Goal: Information Seeking & Learning: Find specific fact

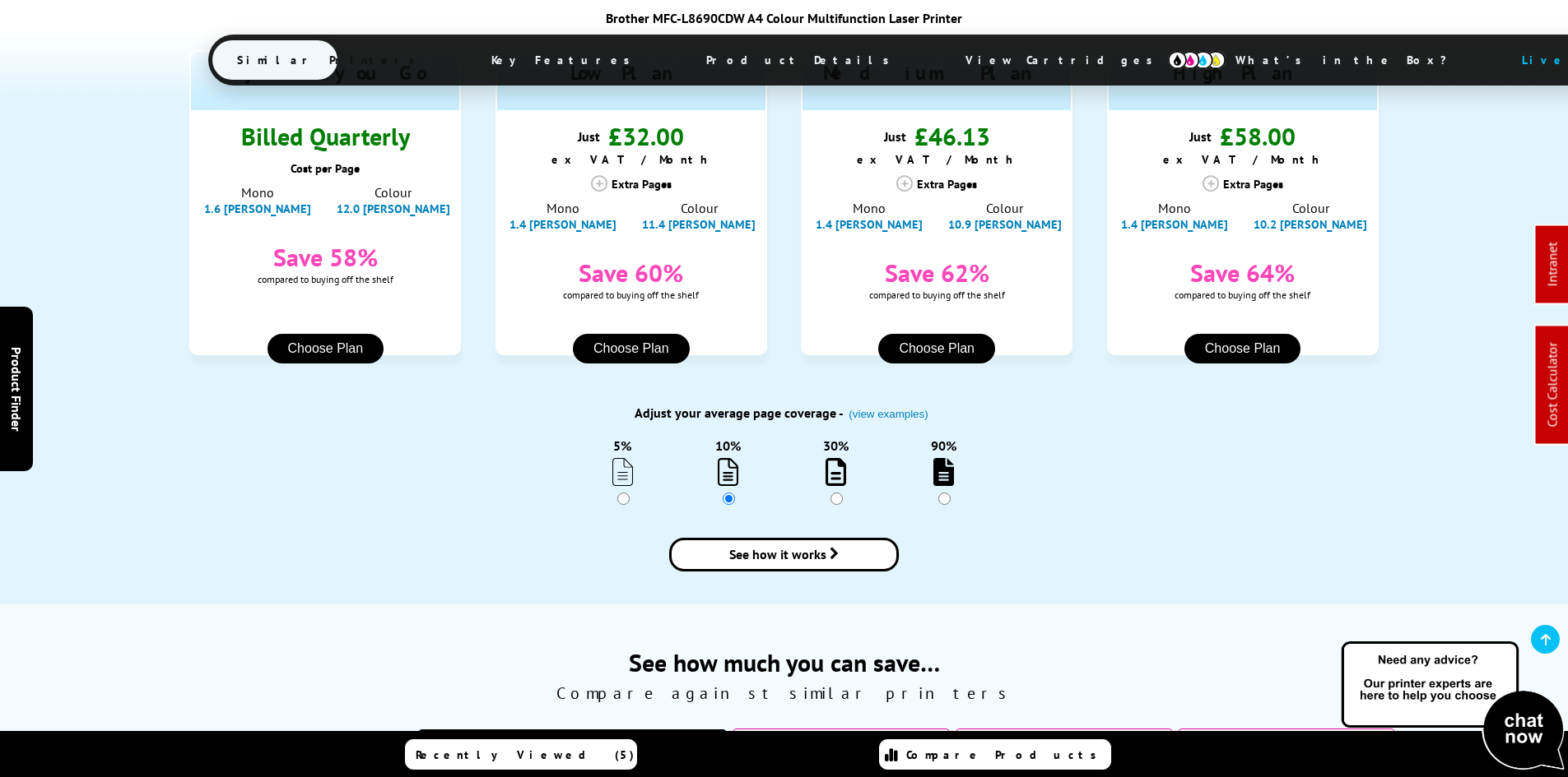
scroll to position [1811, 0]
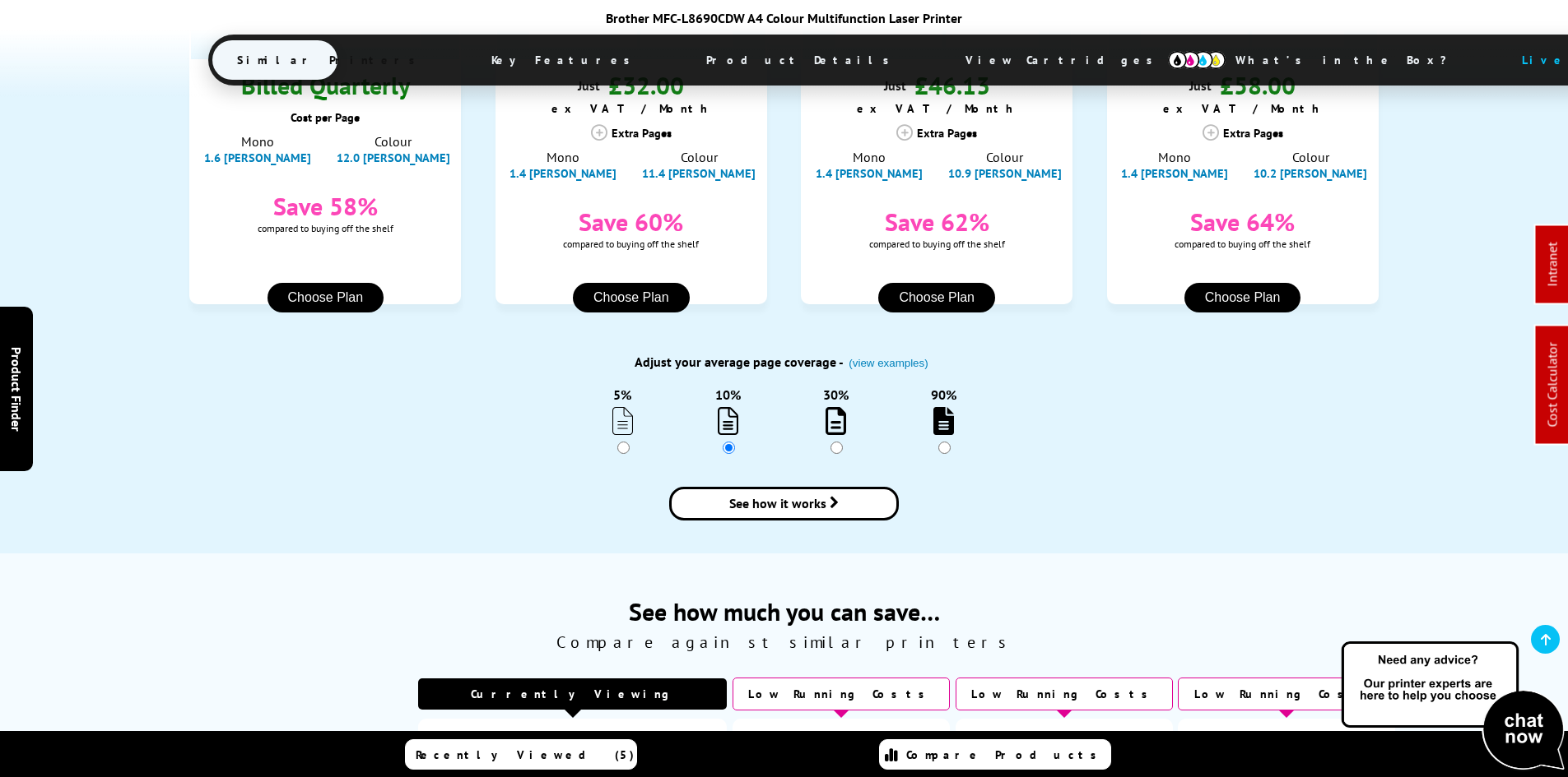
click at [681, 60] on span "Product Details" at bounding box center [802, 60] width 241 height 39
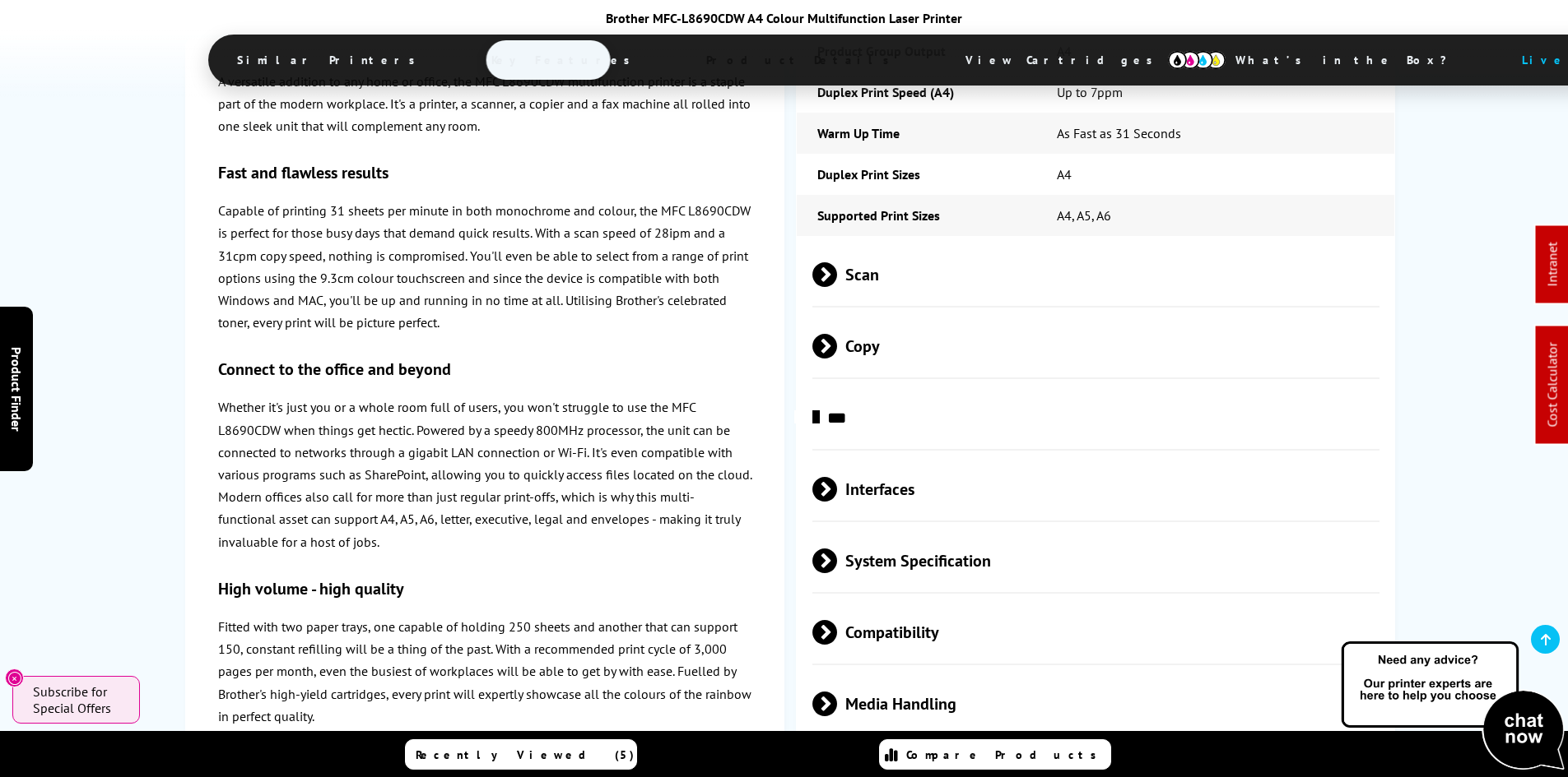
scroll to position [4564, 0]
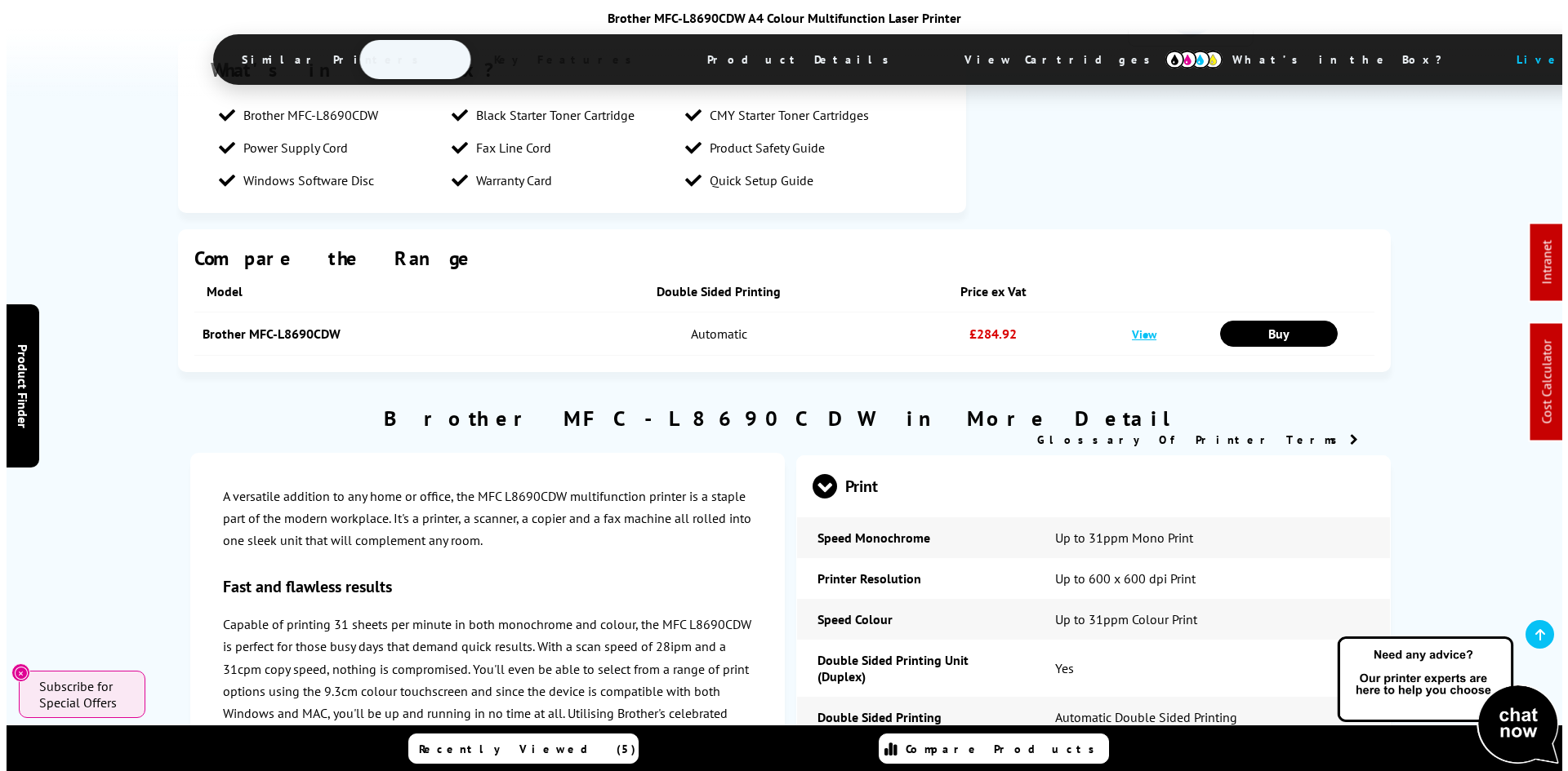
scroll to position [0, 0]
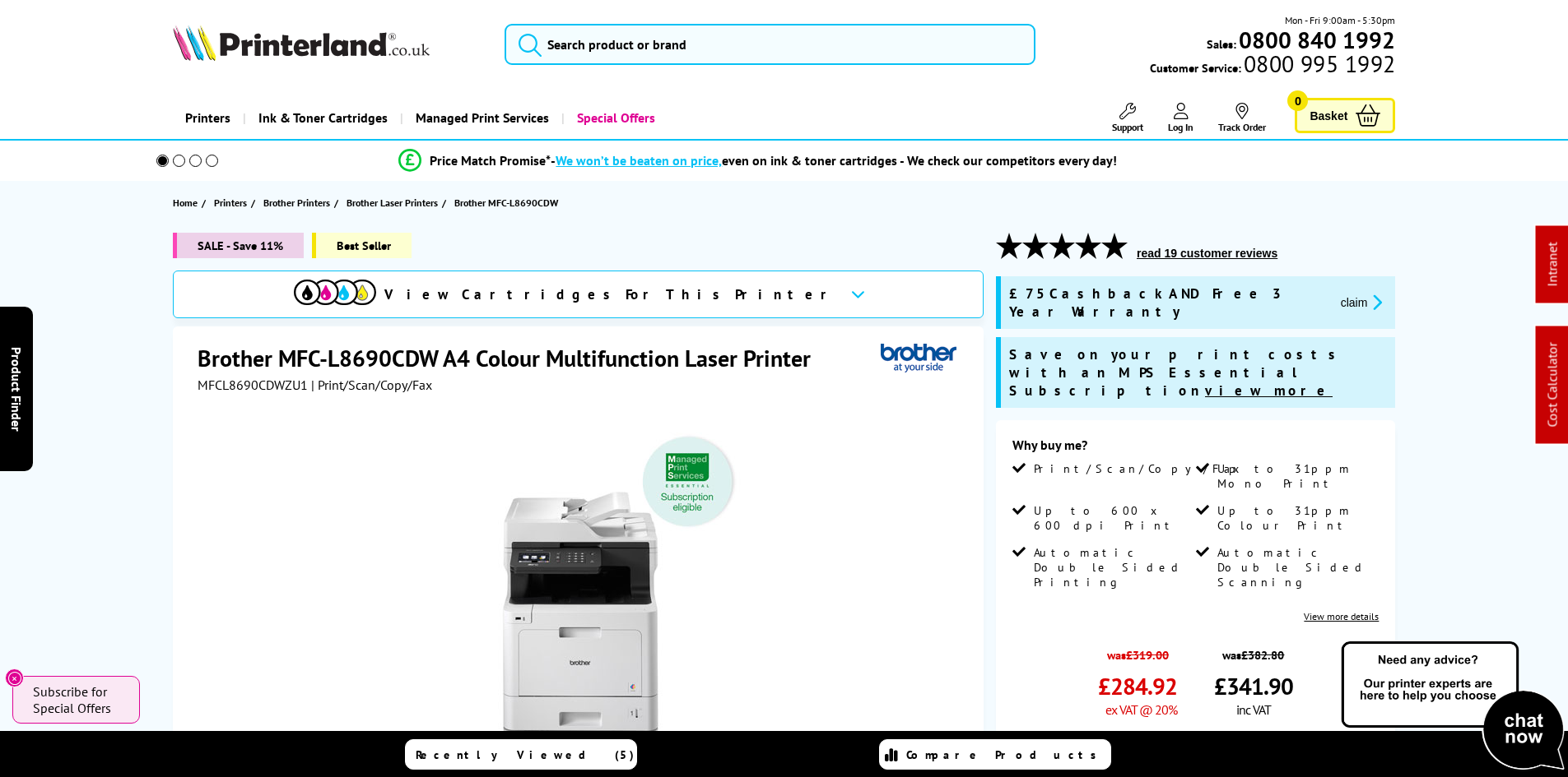
drag, startPoint x: 407, startPoint y: 469, endPoint x: 384, endPoint y: 129, distance: 340.8
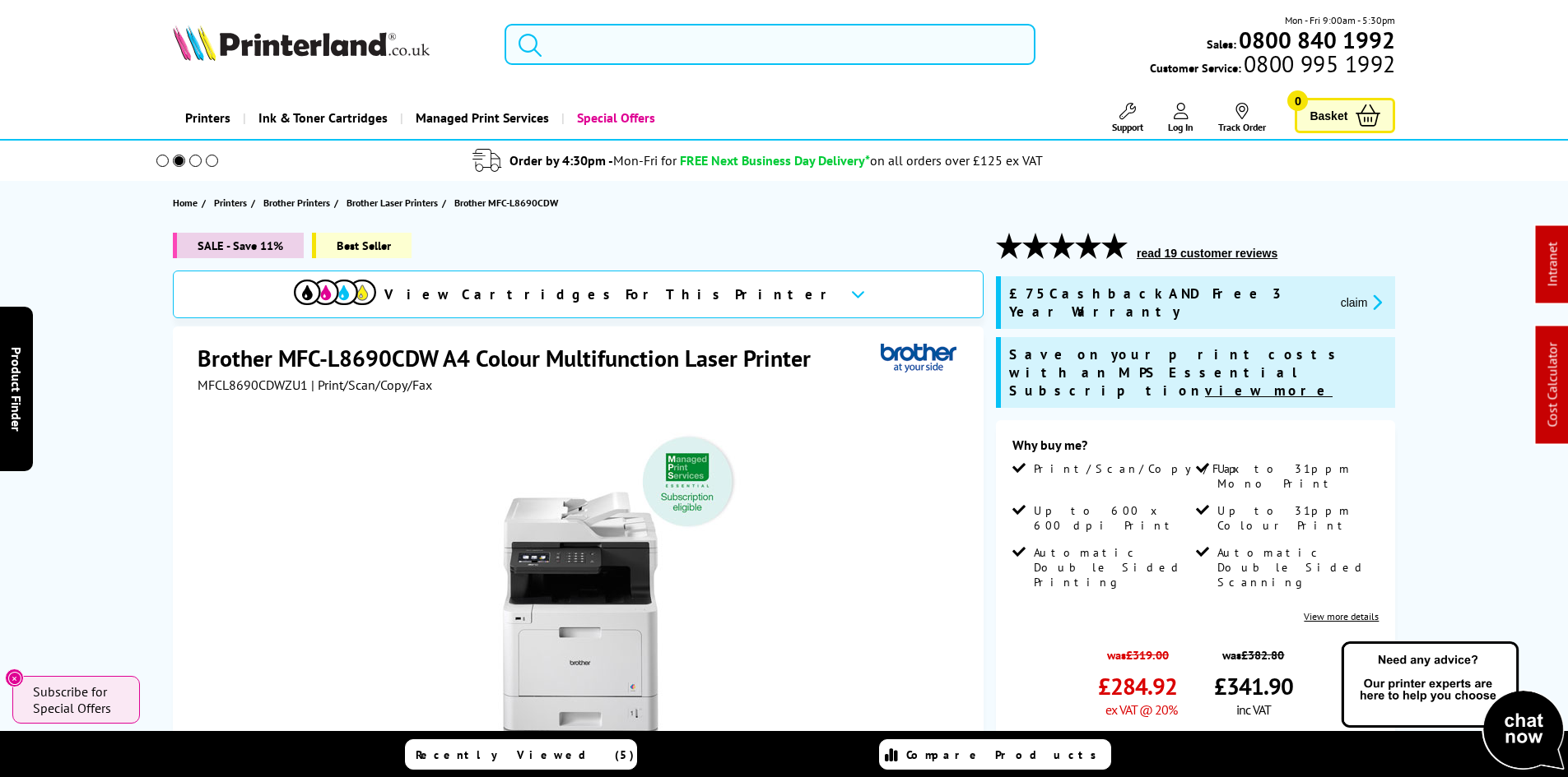
click at [581, 58] on input "search" at bounding box center [769, 44] width 530 height 41
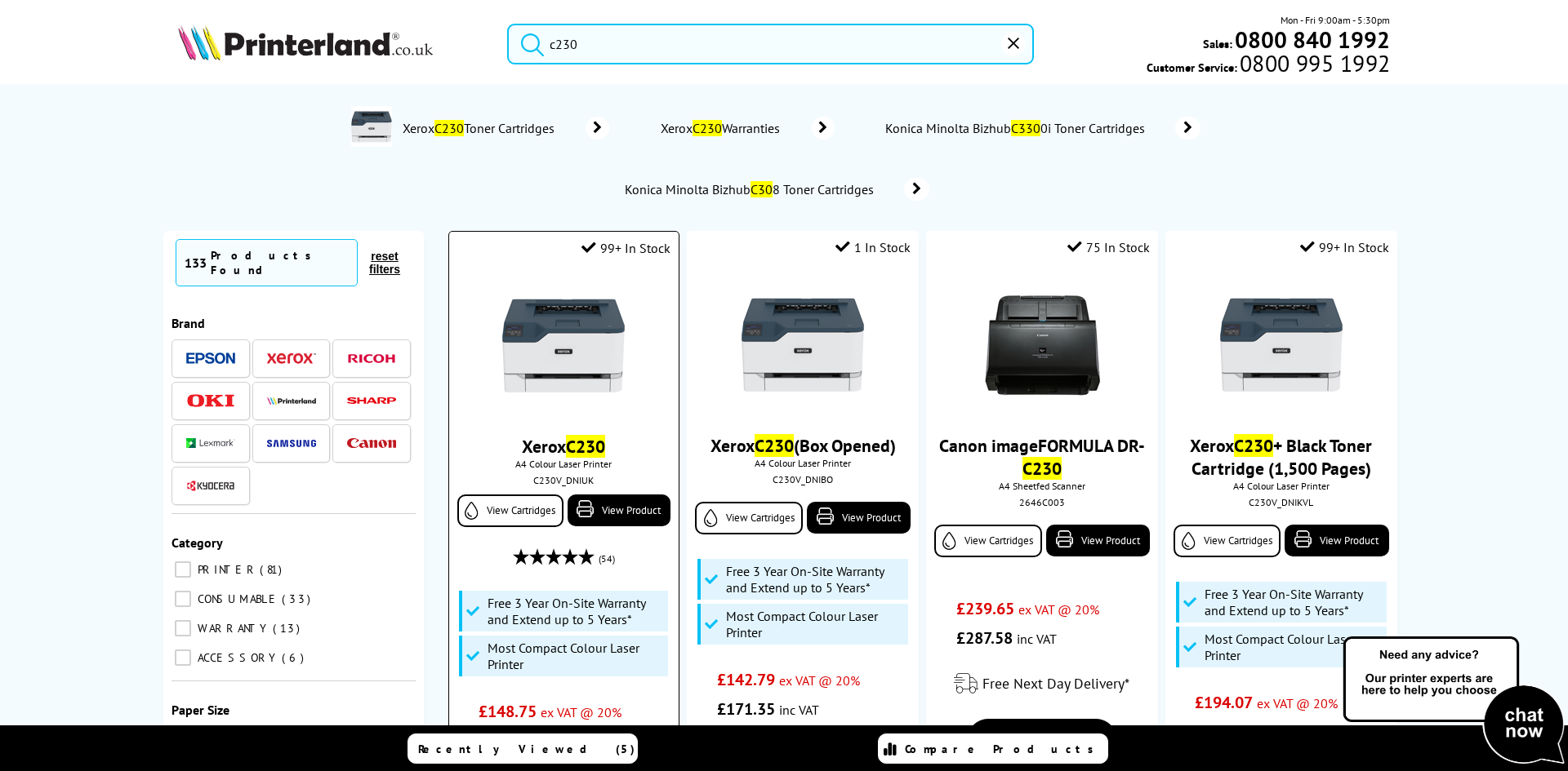
type input "c230"
click at [551, 369] on img at bounding box center [563, 346] width 122 height 122
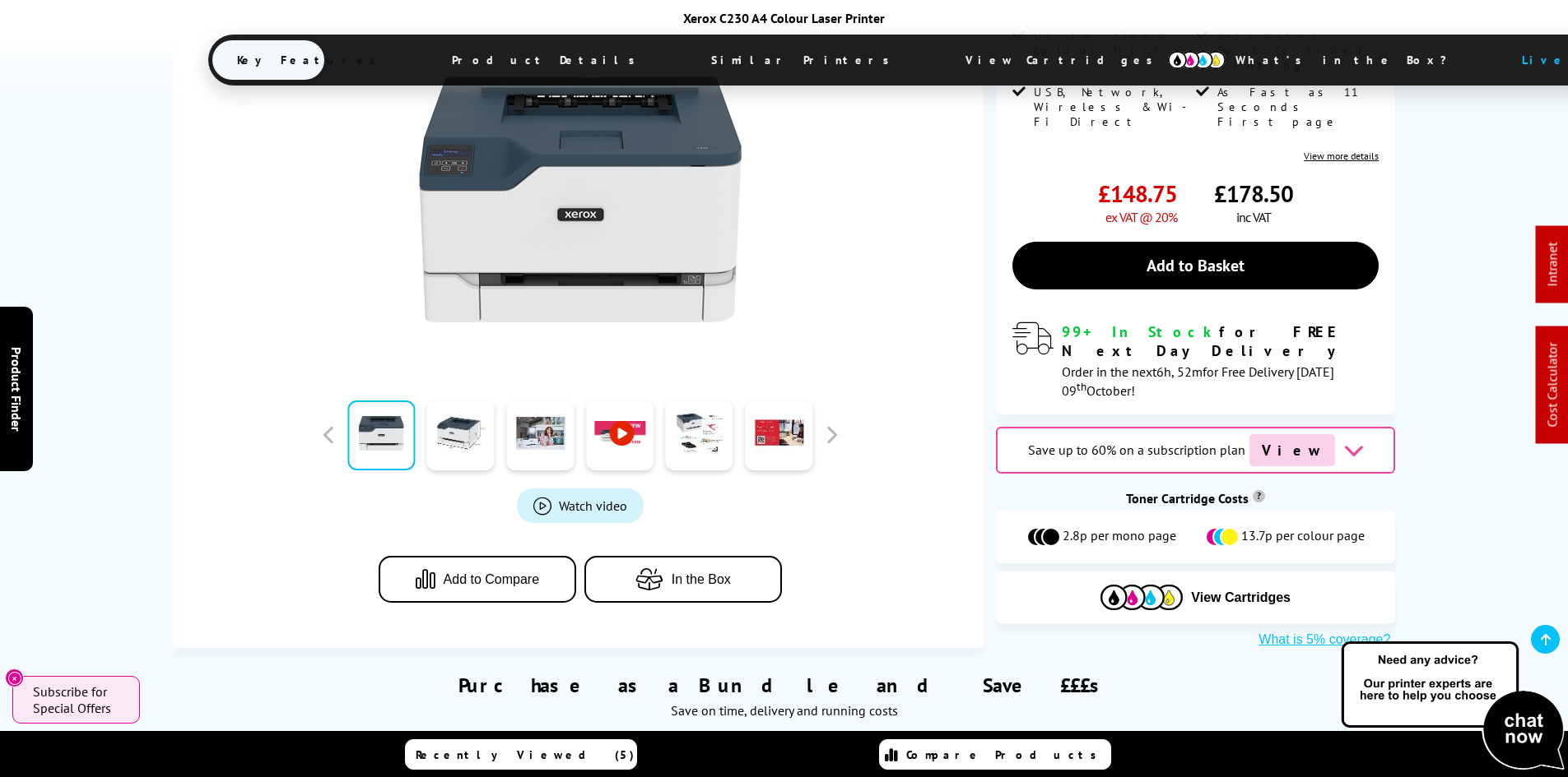
scroll to position [493, 0]
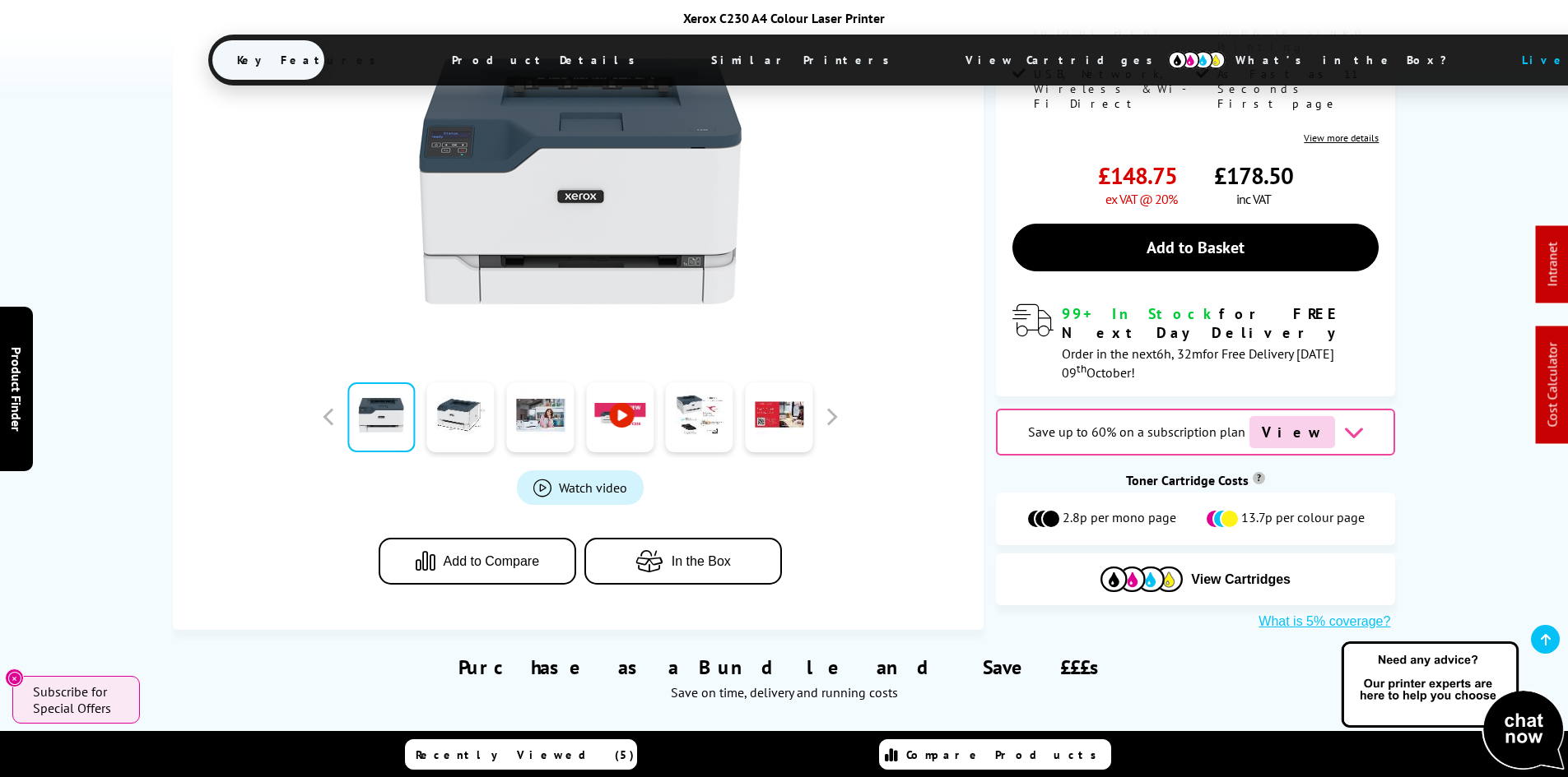
drag, startPoint x: 96, startPoint y: 383, endPoint x: 143, endPoint y: 437, distance: 71.6
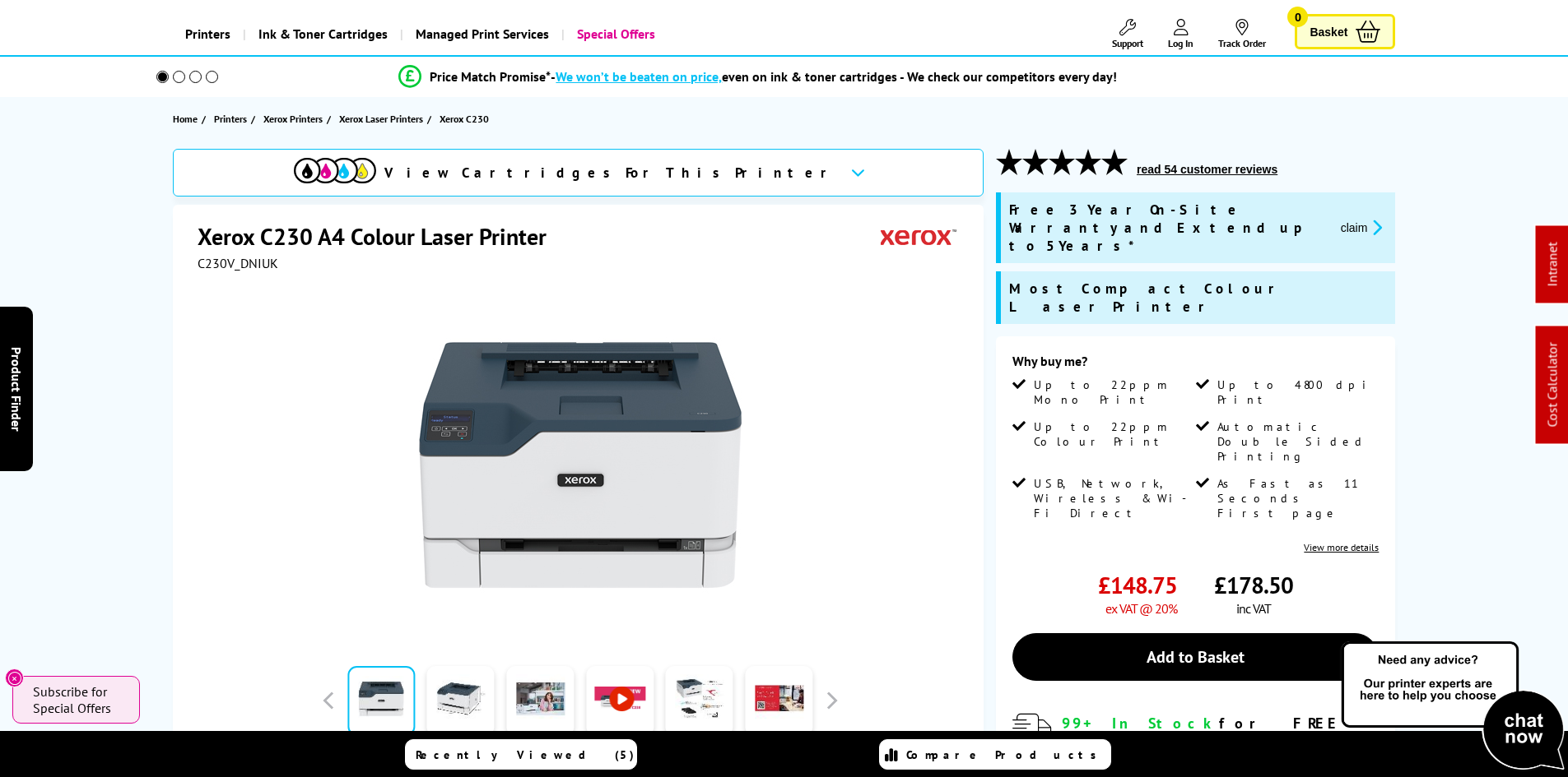
scroll to position [164, 0]
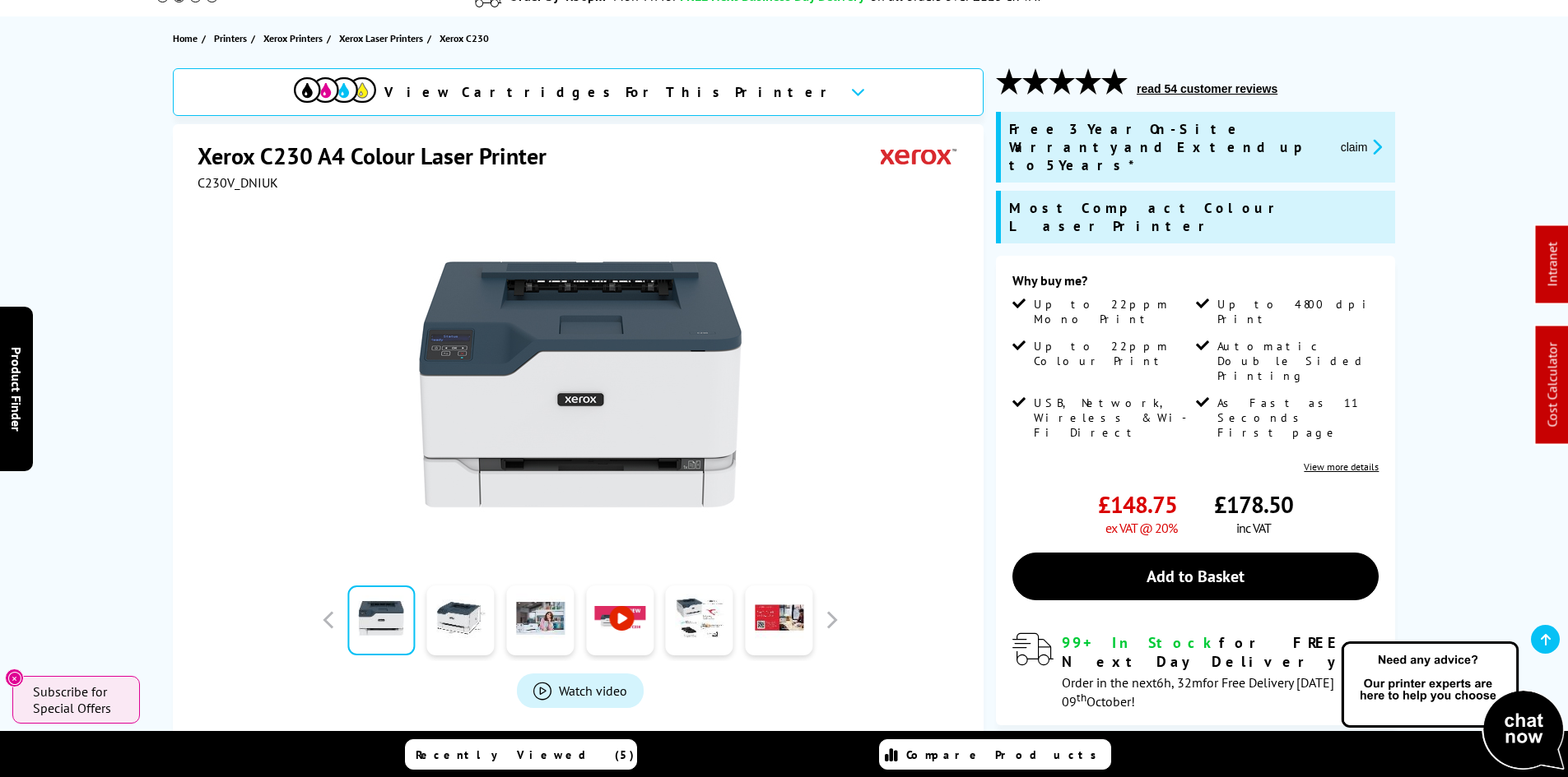
click at [150, 415] on div "View Cartridges For This Printer Xerox C230 A4 Colour Laser Printer C230V_DNIUK…" at bounding box center [784, 514] width 1316 height 891
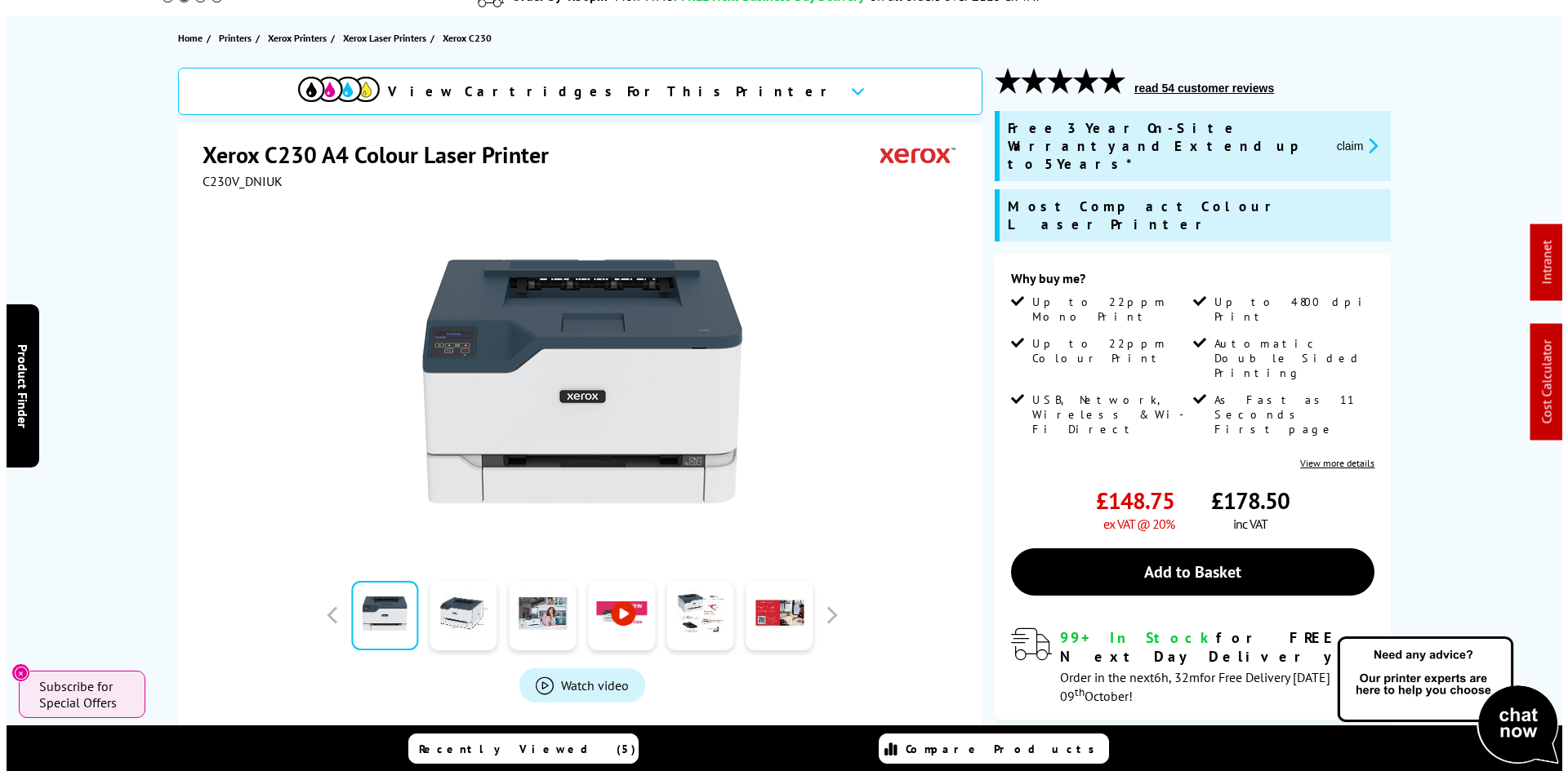
scroll to position [0, 0]
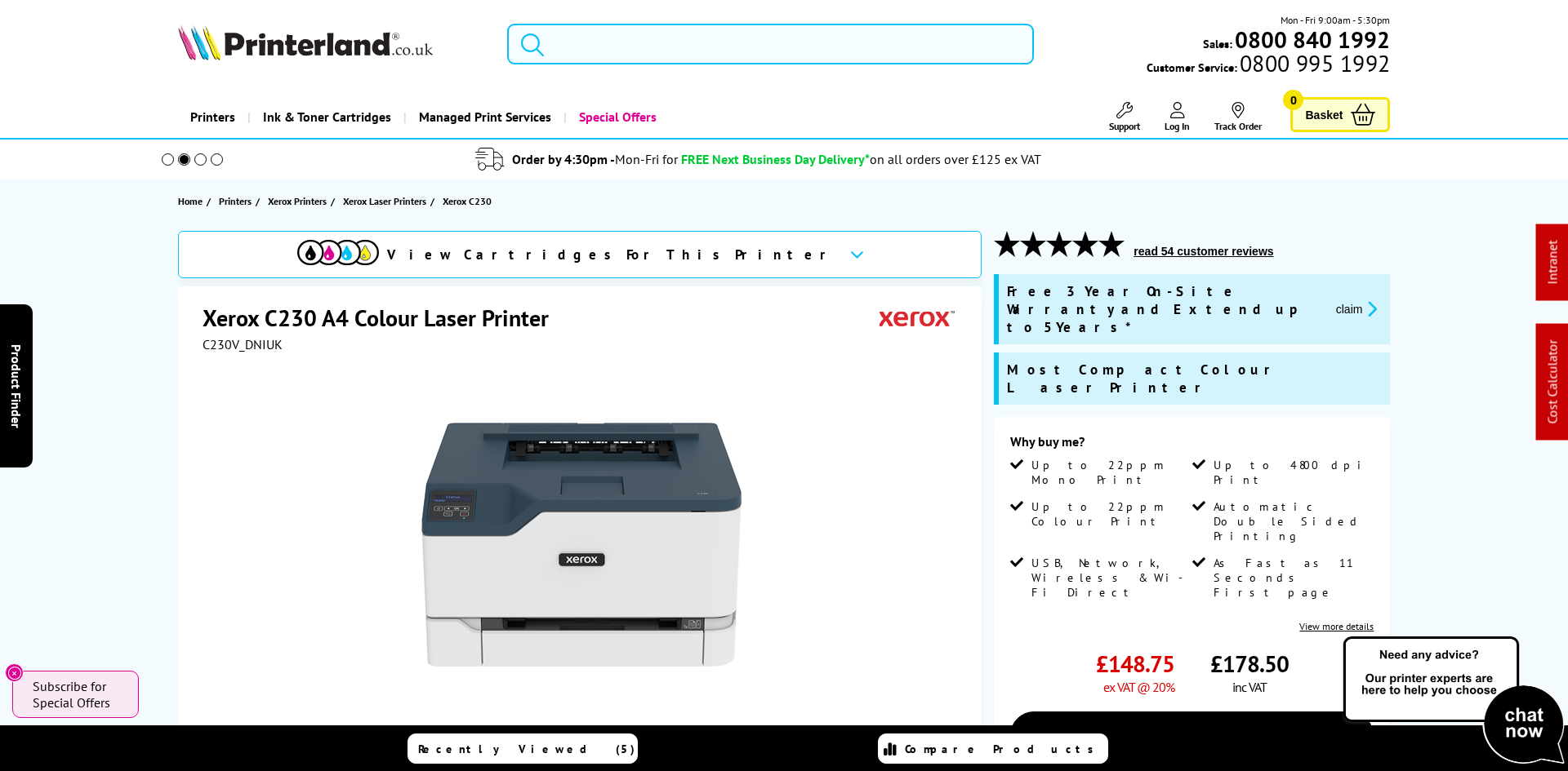
click at [606, 57] on input "search" at bounding box center [770, 44] width 527 height 41
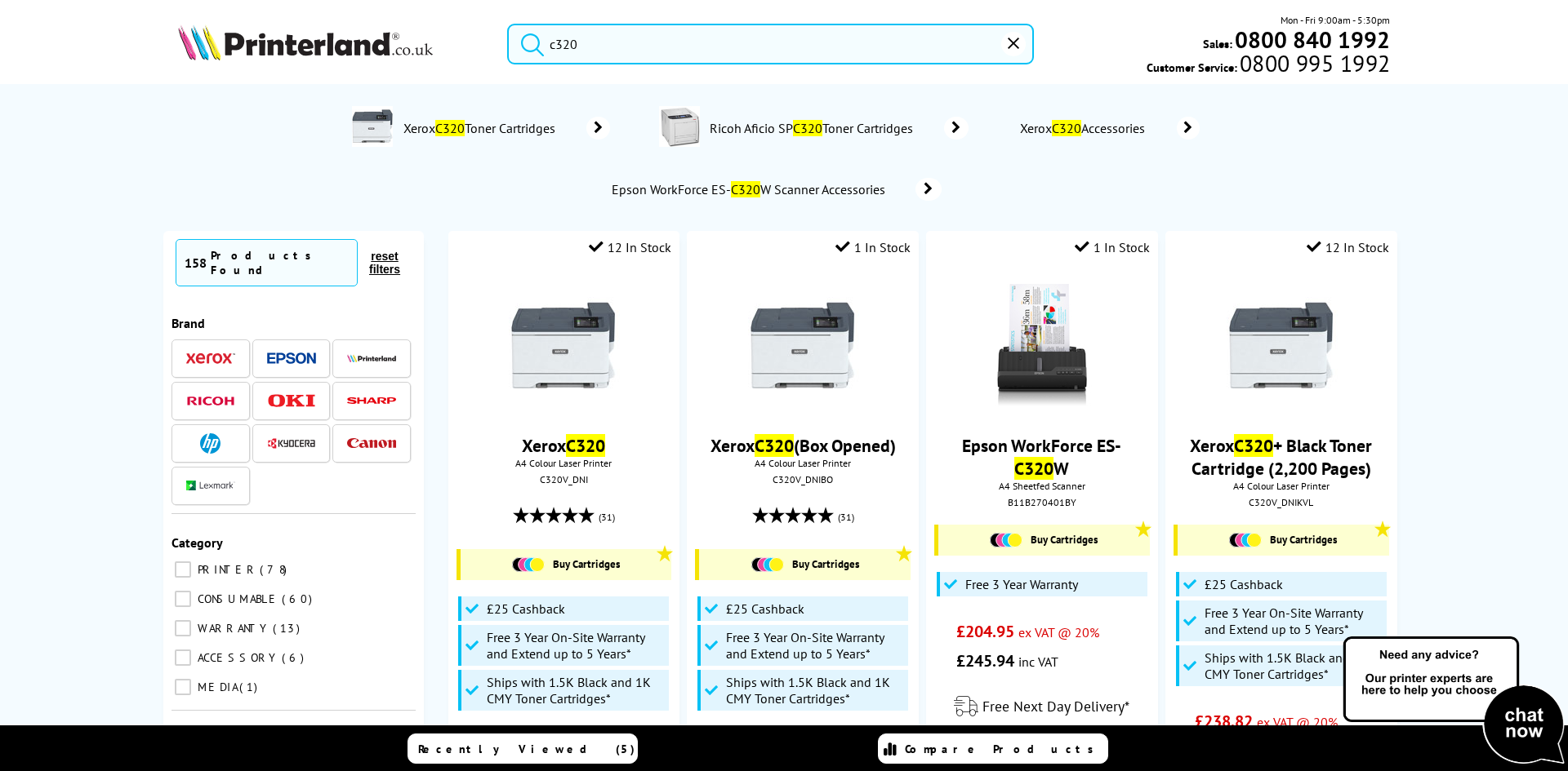
type input "c320"
click at [508, 23] on button "submit" at bounding box center [528, 41] width 41 height 36
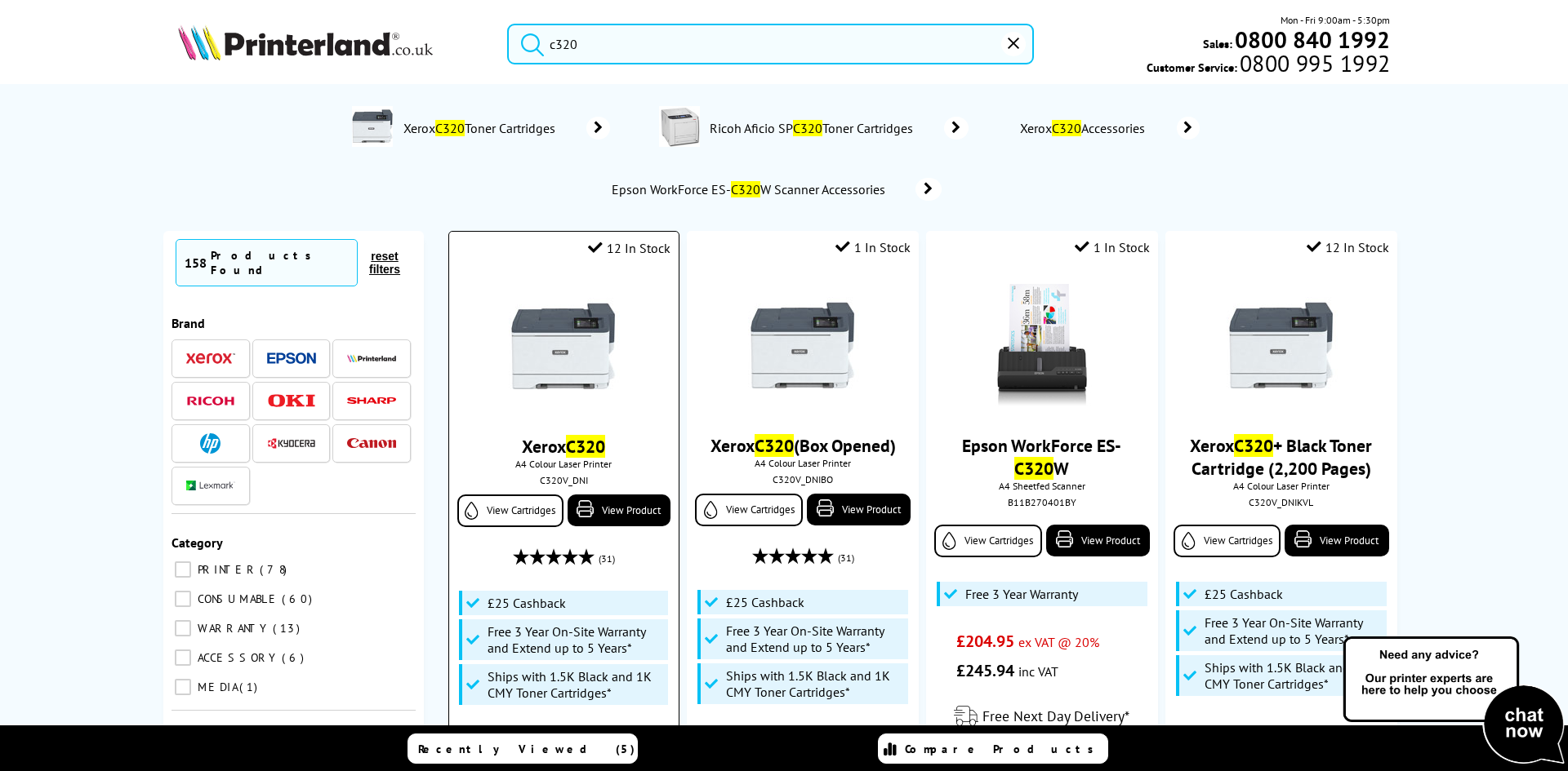
click at [549, 323] on img at bounding box center [563, 346] width 122 height 122
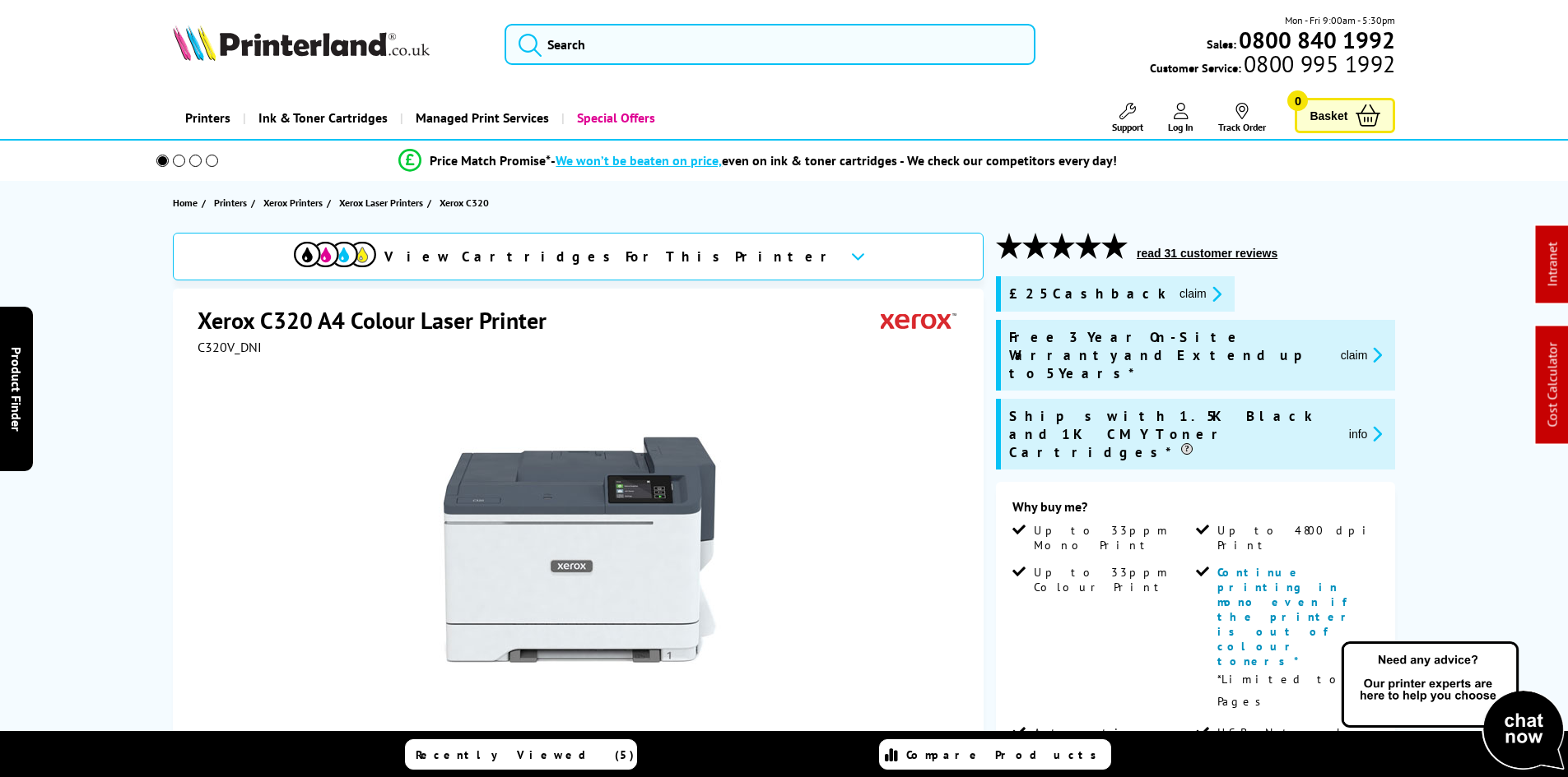
click at [136, 412] on div "View Cartridges For This Printer Xerox C320 A4 Colour Laser Printer C320V_DNI" at bounding box center [784, 755] width 1316 height 1046
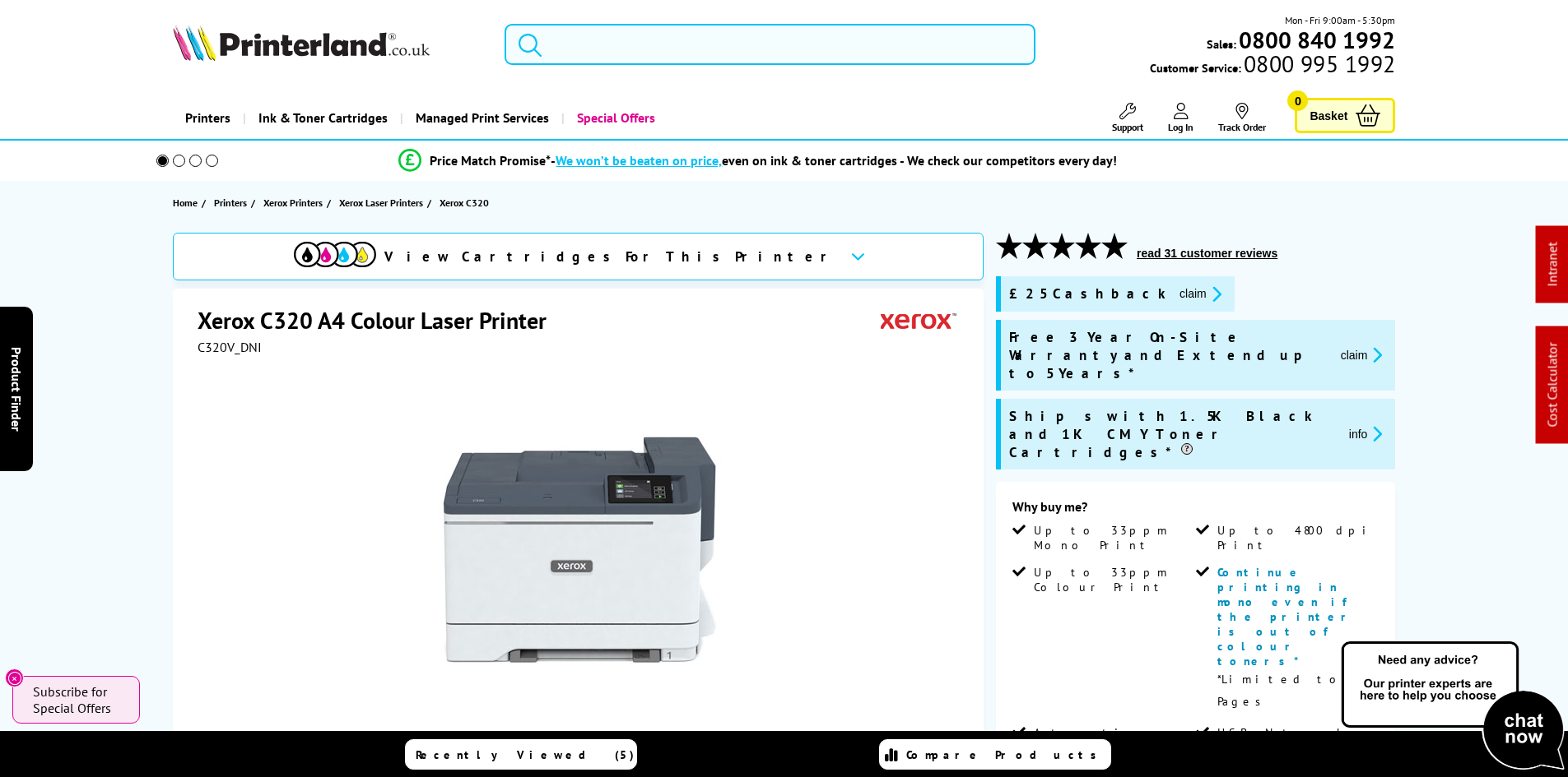
click at [612, 53] on input "search" at bounding box center [769, 44] width 530 height 41
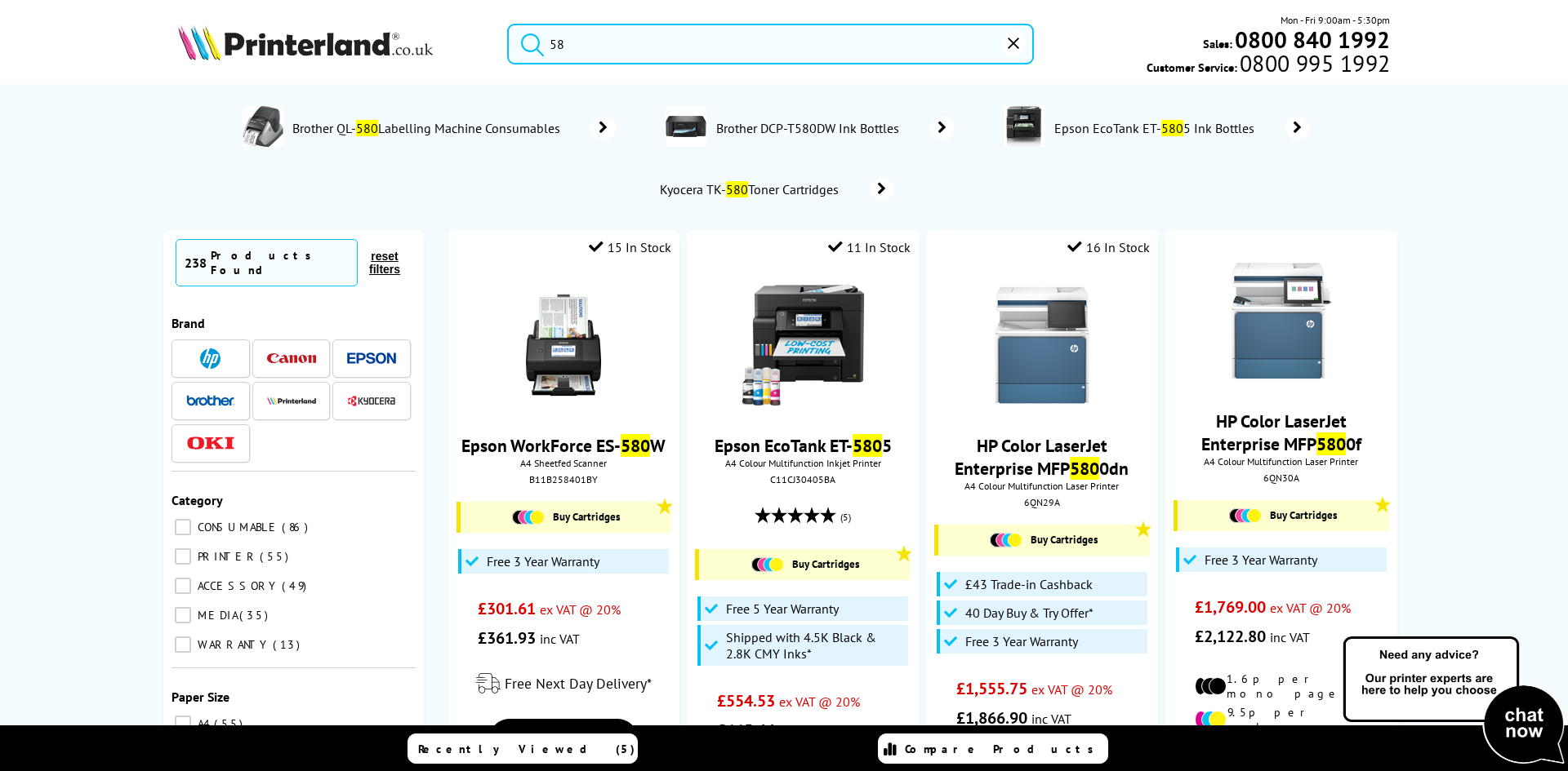
type input "5"
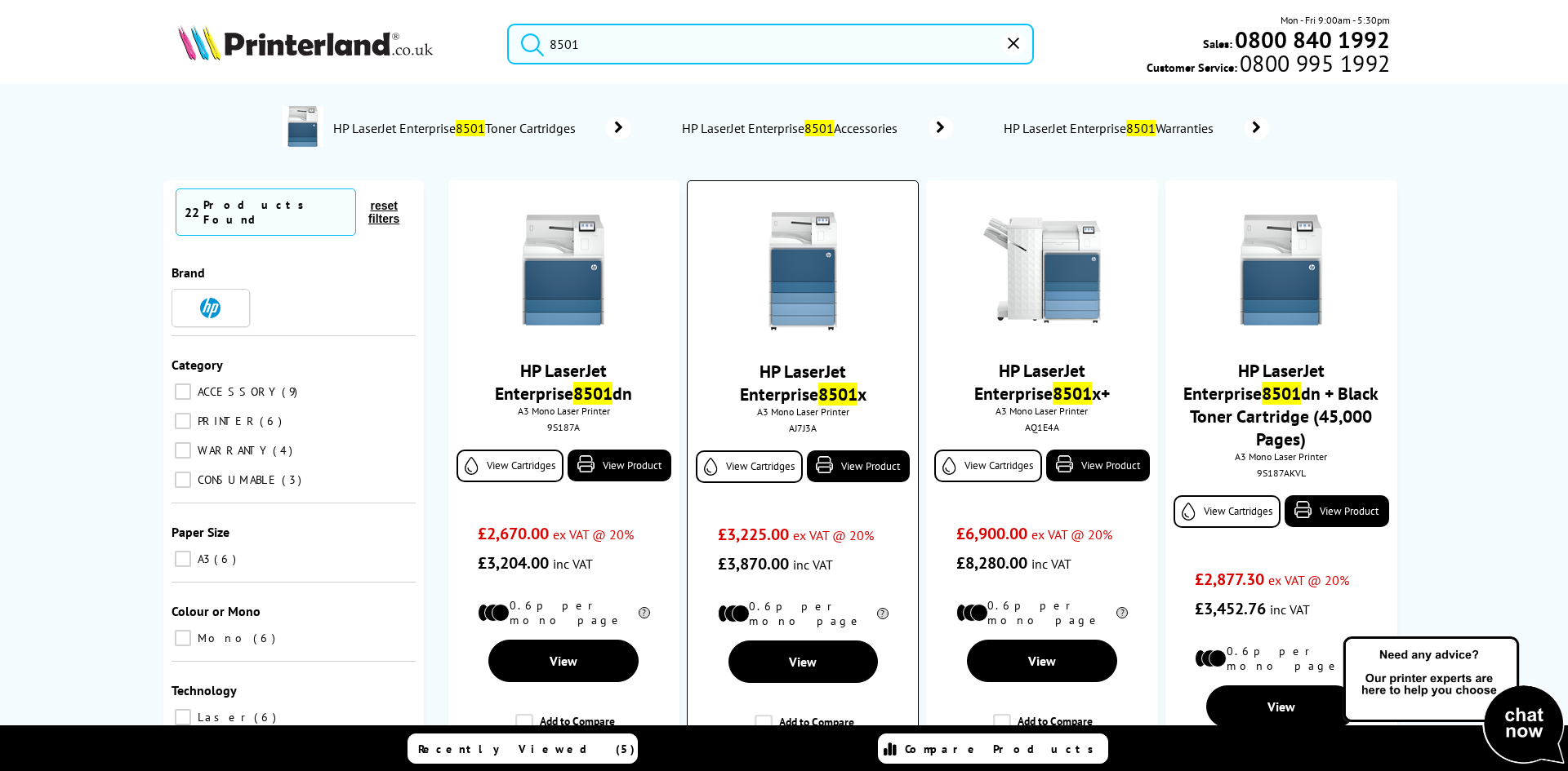
type input "8501"
click at [782, 287] on img at bounding box center [802, 271] width 122 height 122
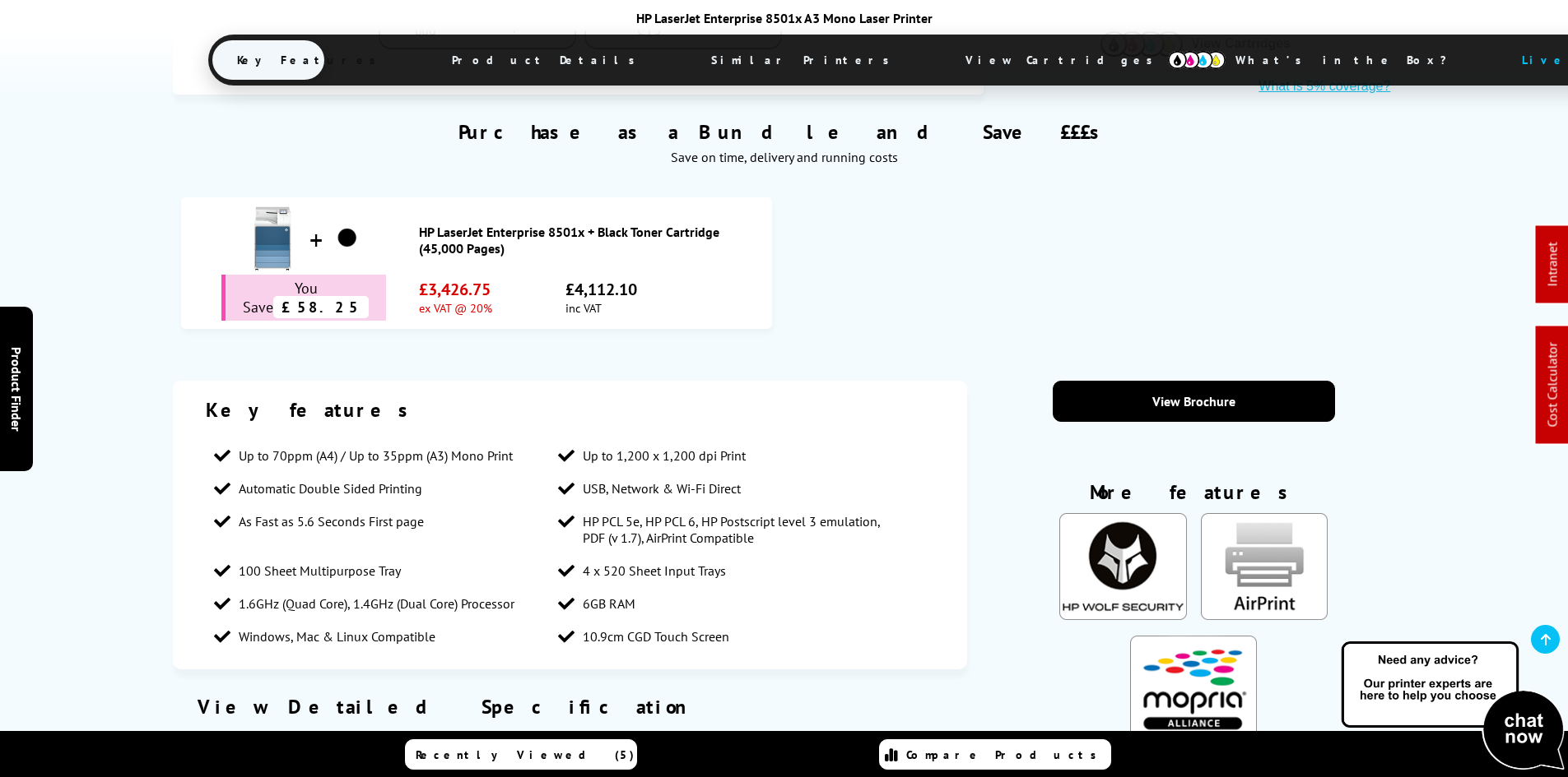
scroll to position [1152, 0]
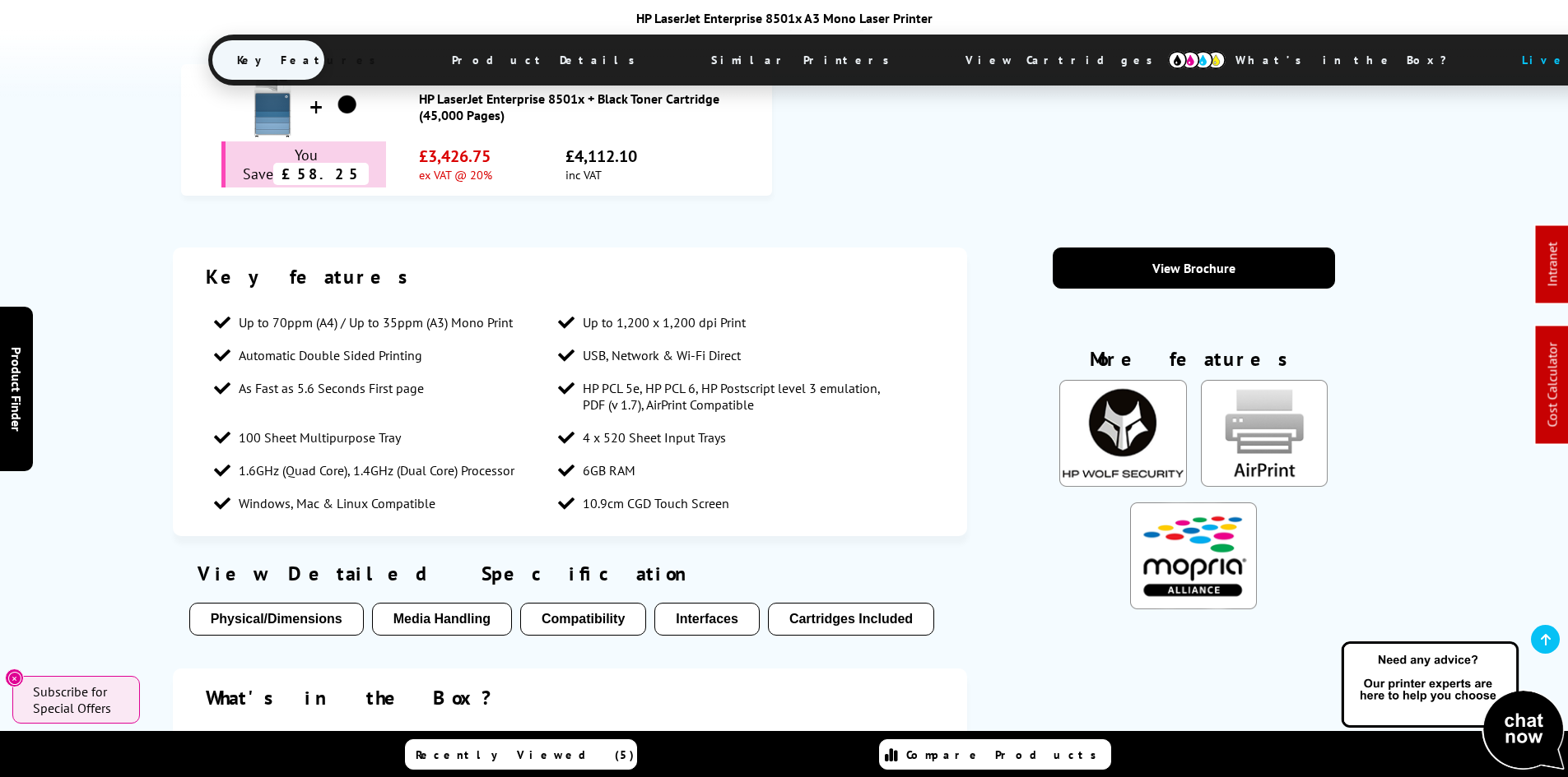
click at [941, 54] on span "View Cartridges" at bounding box center [1066, 61] width 252 height 43
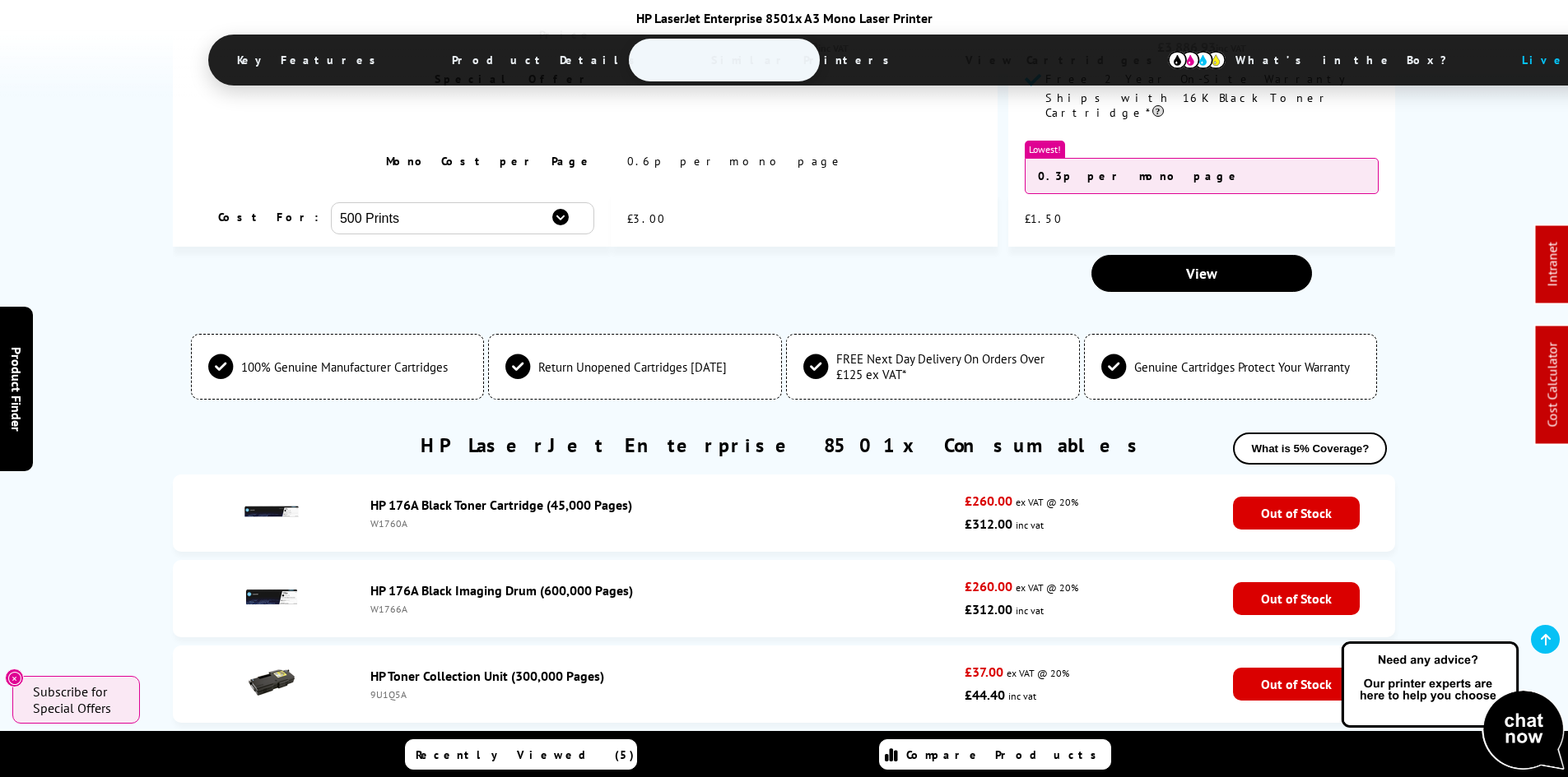
scroll to position [4038, 0]
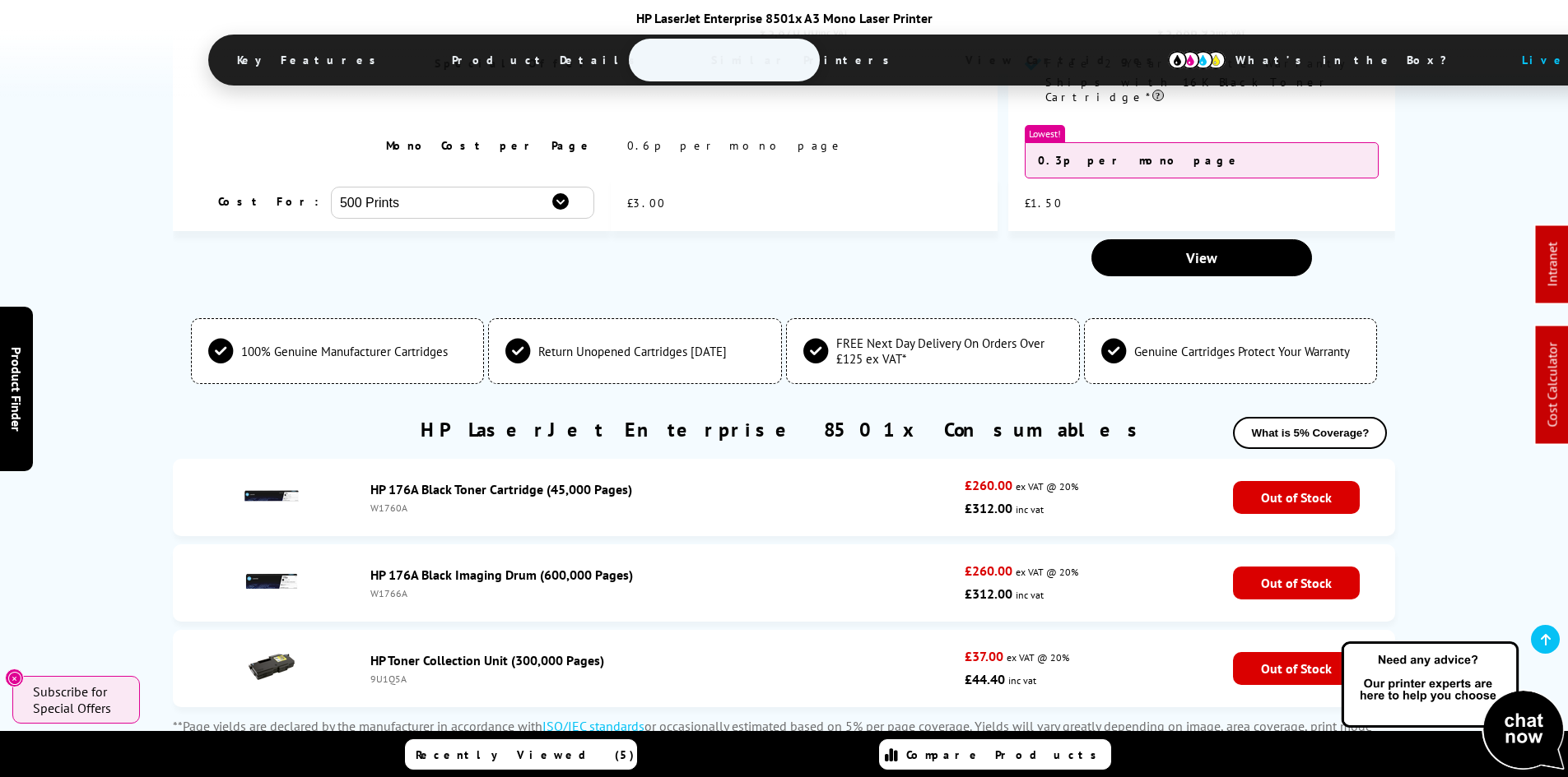
click at [875, 481] on div "HP 176A Black Toner Cartridge (45,000 Pages)" at bounding box center [663, 489] width 586 height 17
click at [783, 481] on div "HP 176A Black Toner Cartridge (45,000 Pages) W1760A" at bounding box center [664, 498] width 603 height 33
click at [732, 481] on div "HP 176A Black Toner Cartridge (45,000 Pages) W1760A" at bounding box center [664, 498] width 603 height 33
click at [702, 481] on div "HP 176A Black Toner Cartridge (45,000 Pages) W1760A" at bounding box center [664, 498] width 603 height 33
drag, startPoint x: 173, startPoint y: 339, endPoint x: 152, endPoint y: 299, distance: 45.2
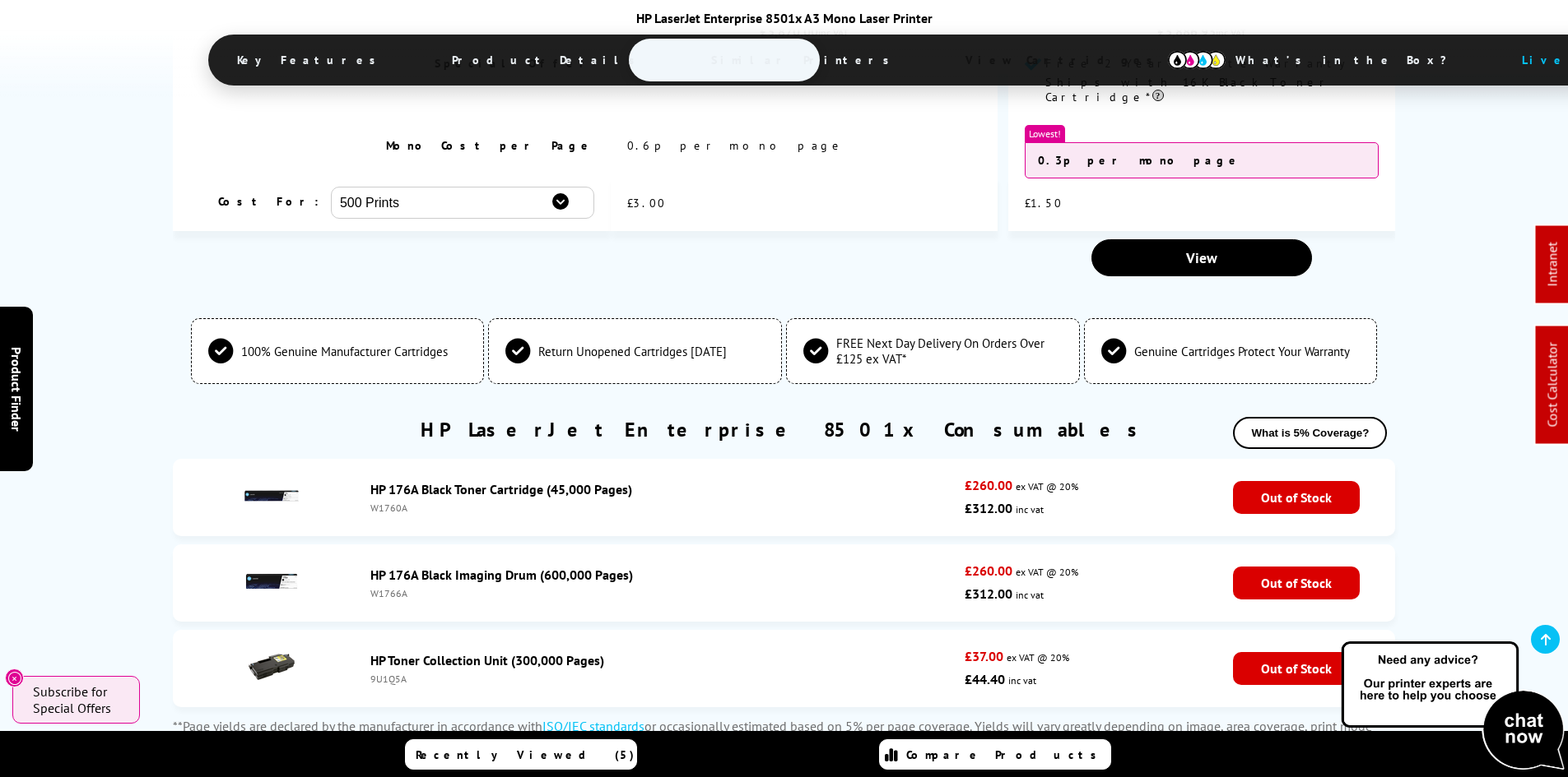
click at [173, 459] on li "HP 176A Black Toner Cartridge (45,000 Pages) W1760A £260.00 ex VAT @ 20% £312.0…" at bounding box center [784, 497] width 1222 height 77
click at [731, 502] on div "W1760A" at bounding box center [663, 508] width 586 height 13
click at [742, 502] on div "W1760A" at bounding box center [663, 508] width 586 height 13
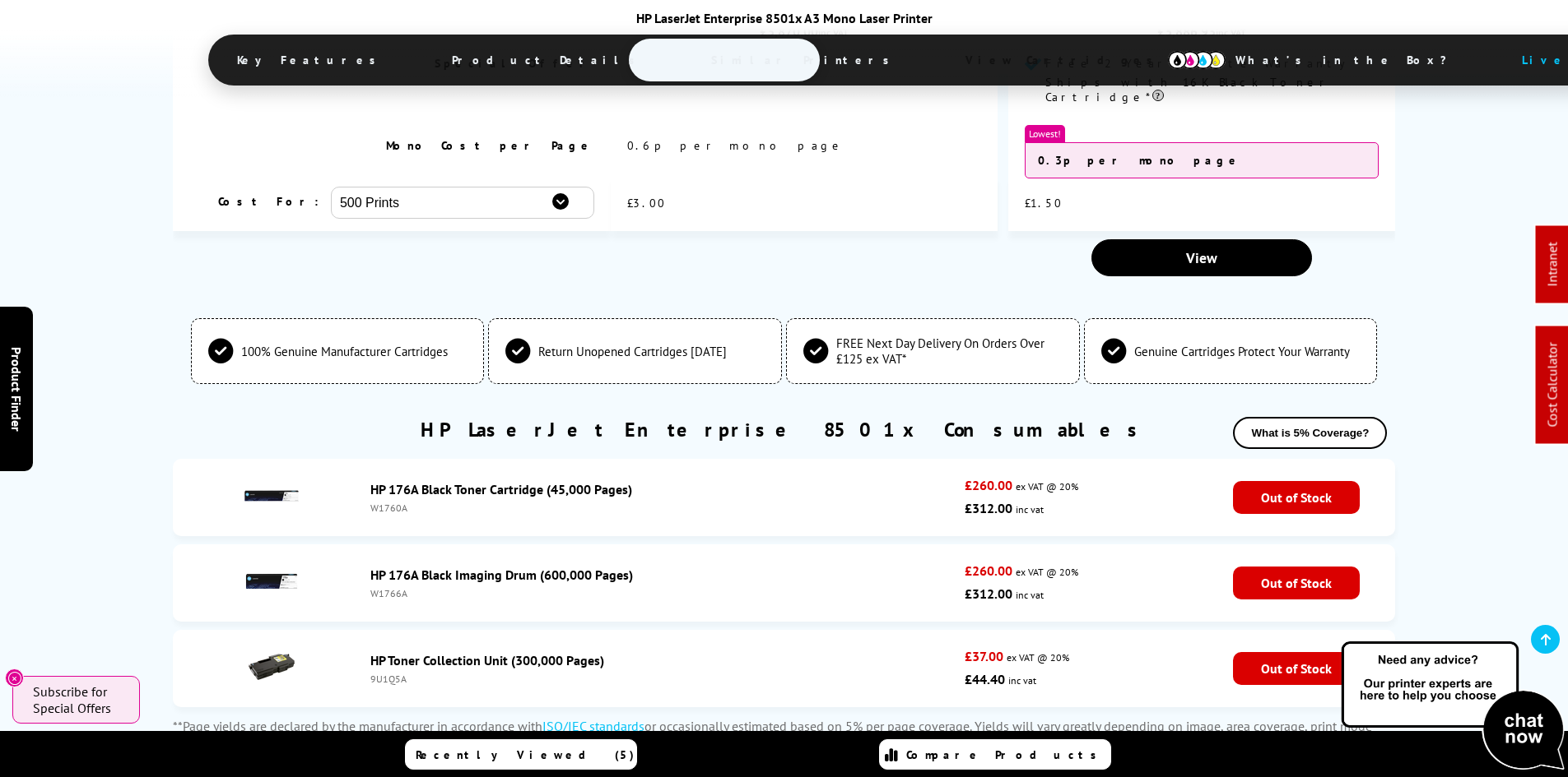
click at [389, 502] on div "W1760A" at bounding box center [663, 508] width 586 height 13
copy div "W1760A"
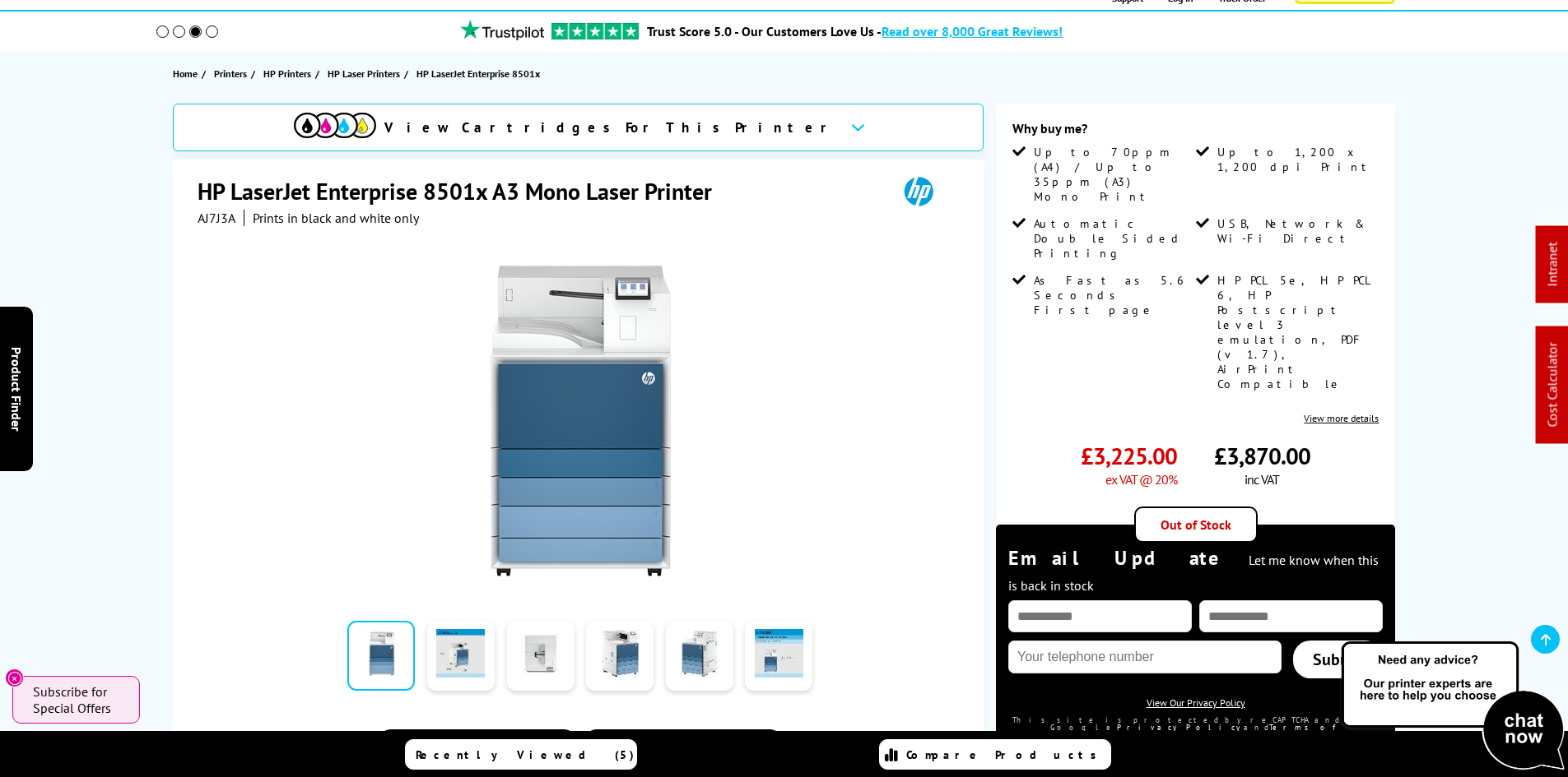
scroll to position [0, 0]
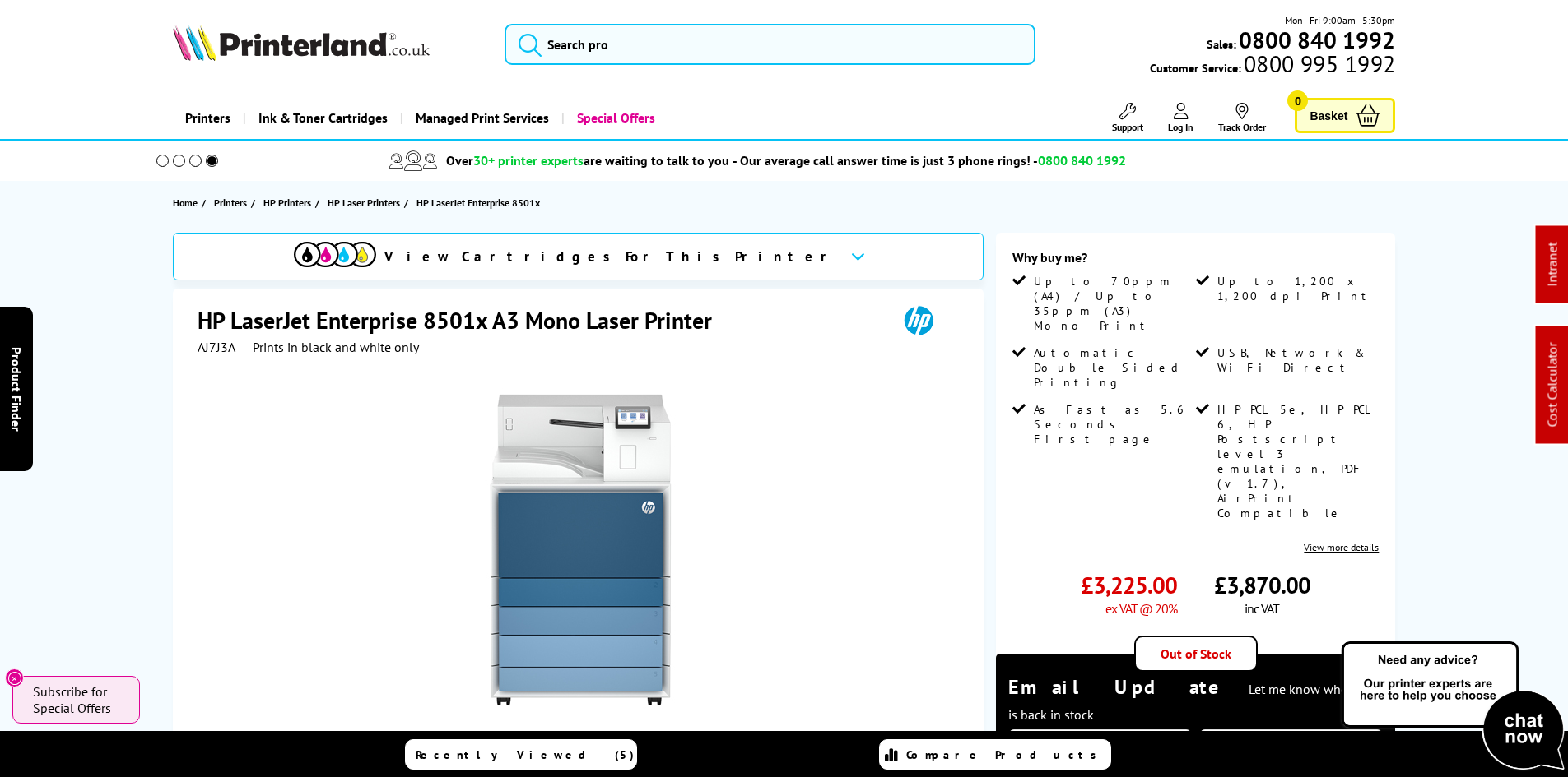
click at [200, 347] on span "AJ7J3A" at bounding box center [216, 346] width 38 height 17
copy span "AJ7J3A"
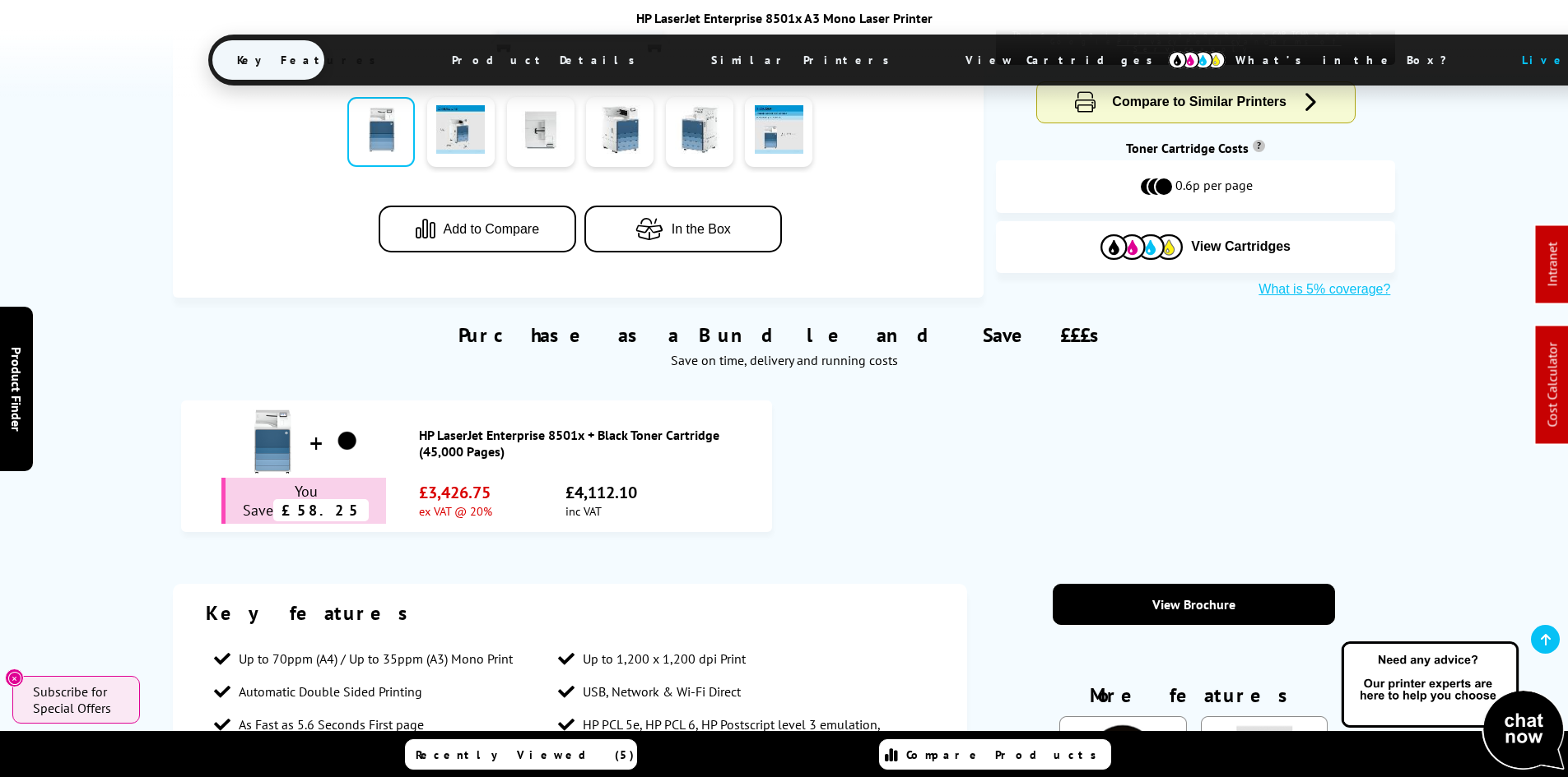
scroll to position [1152, 0]
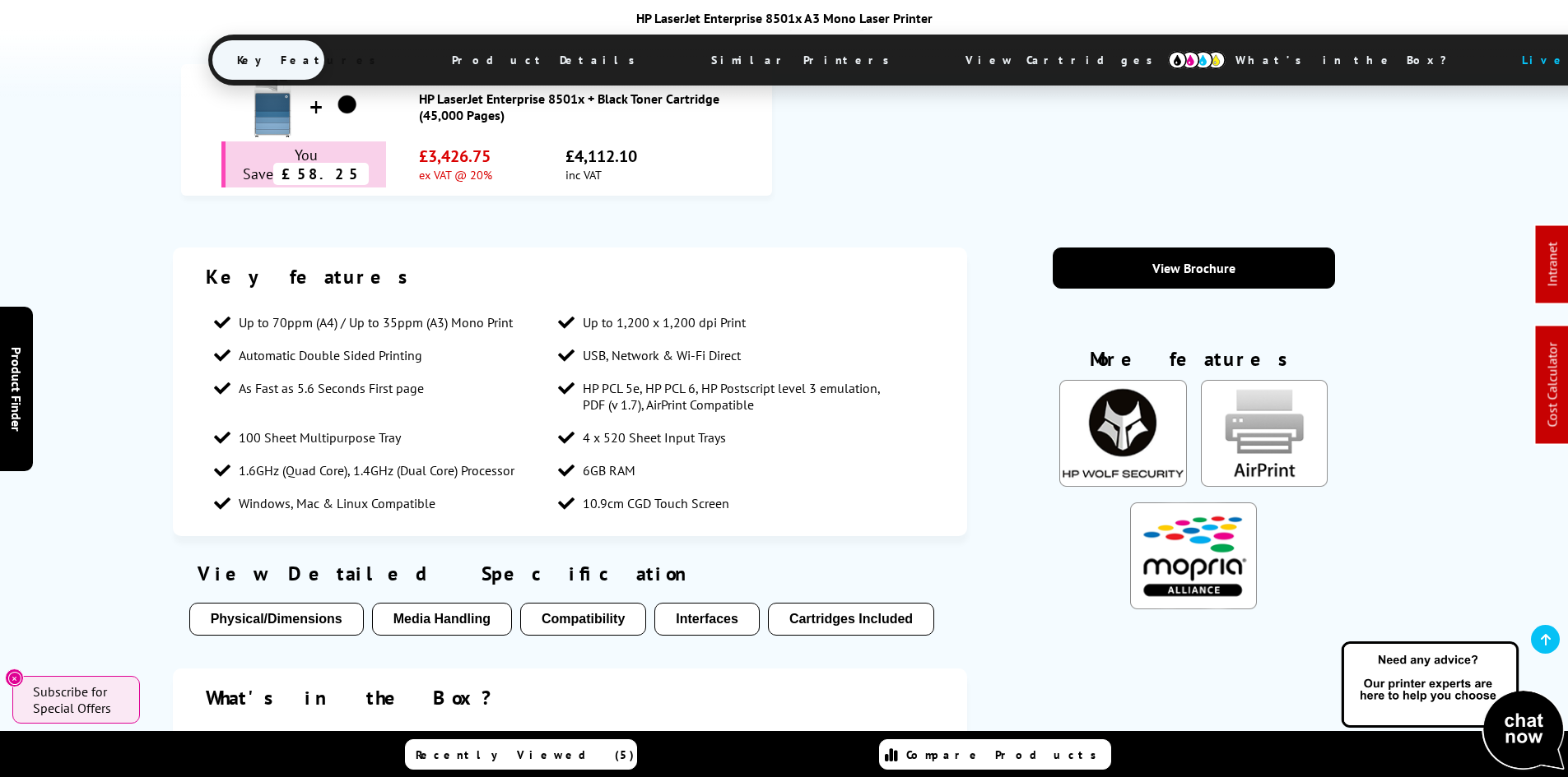
click at [941, 67] on span "View Cartridges" at bounding box center [1066, 61] width 252 height 43
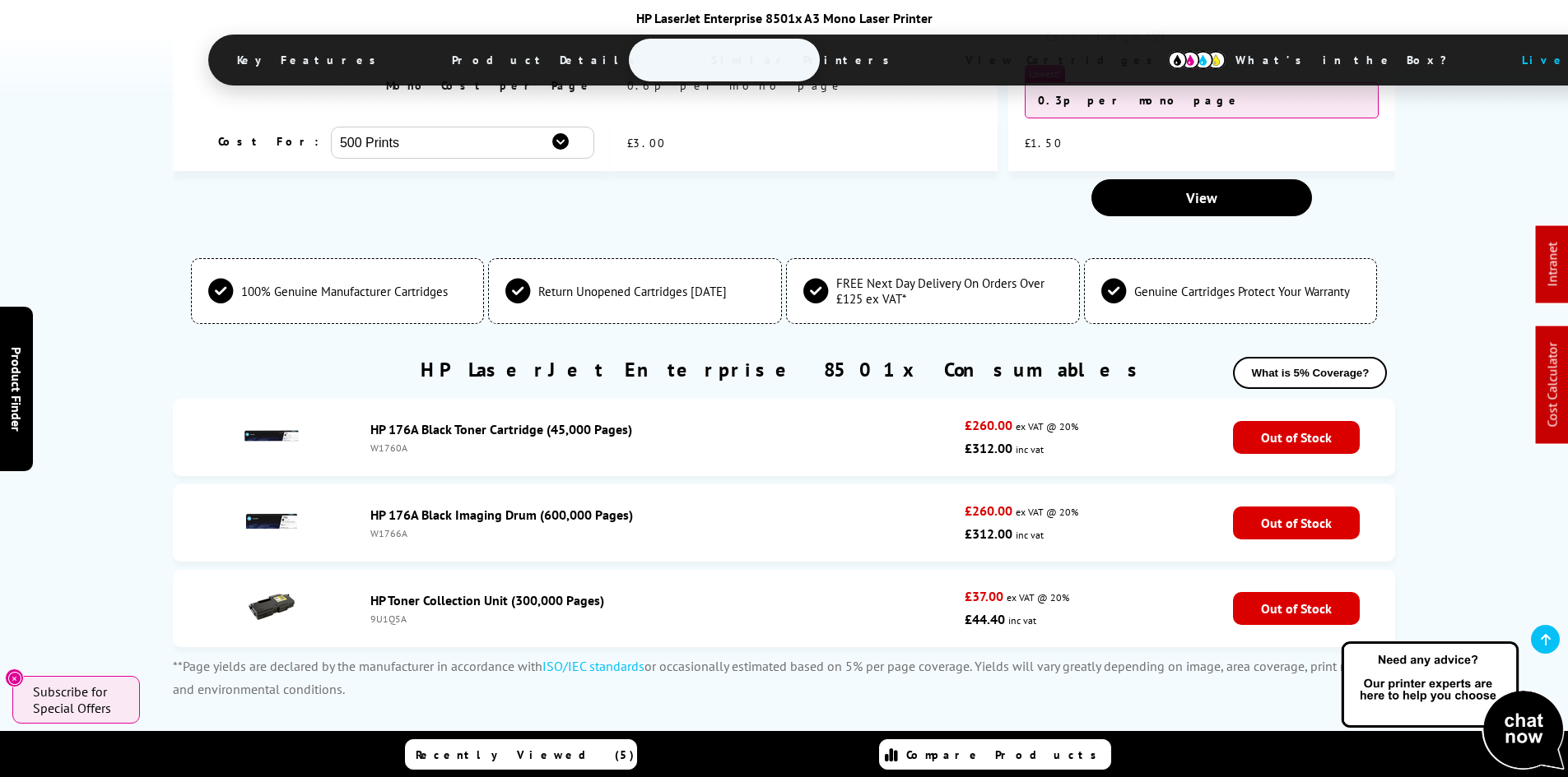
scroll to position [4108, 0]
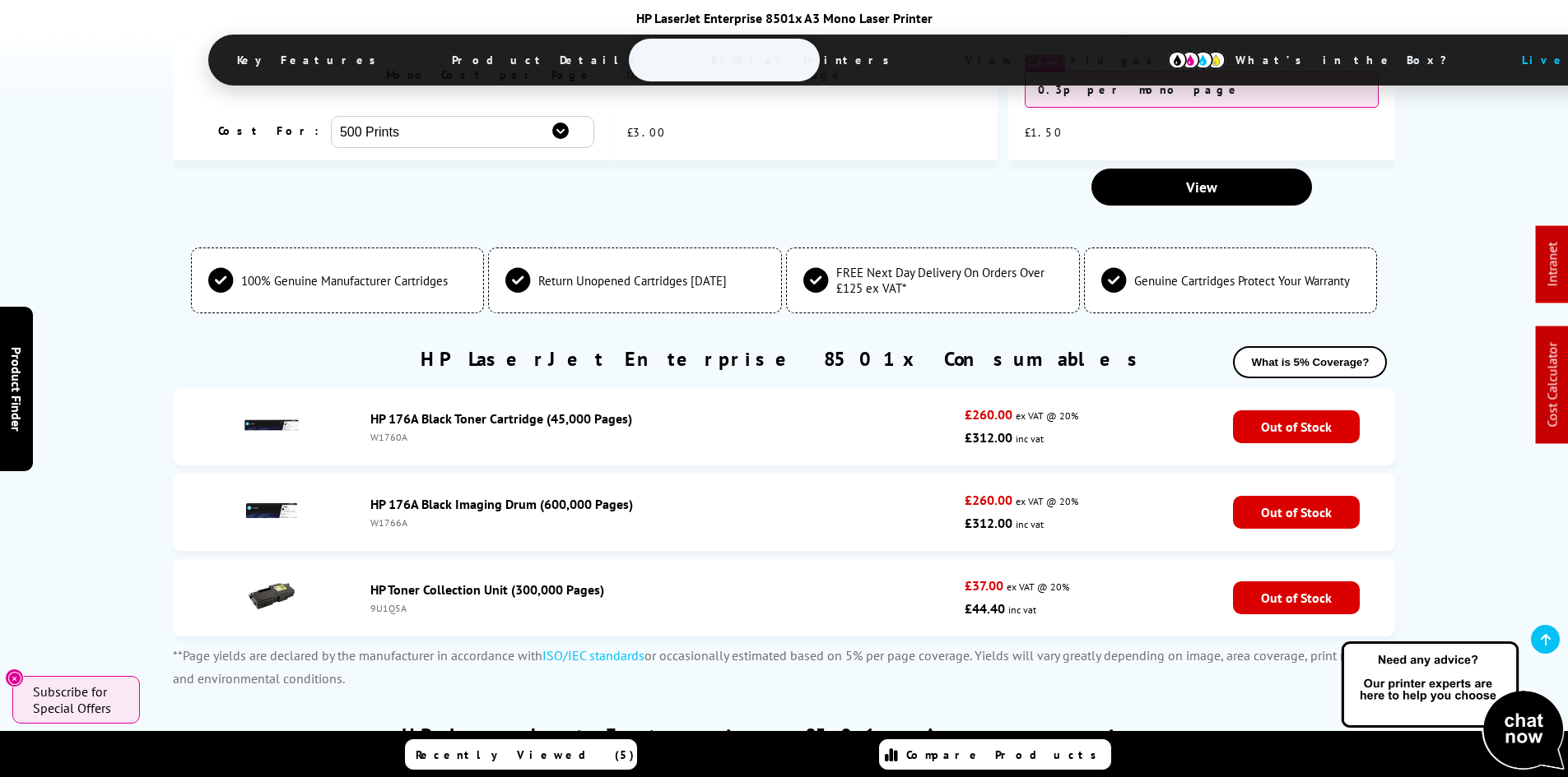
click at [392, 432] on div "W1760A" at bounding box center [663, 437] width 586 height 13
copy div "W1760A"
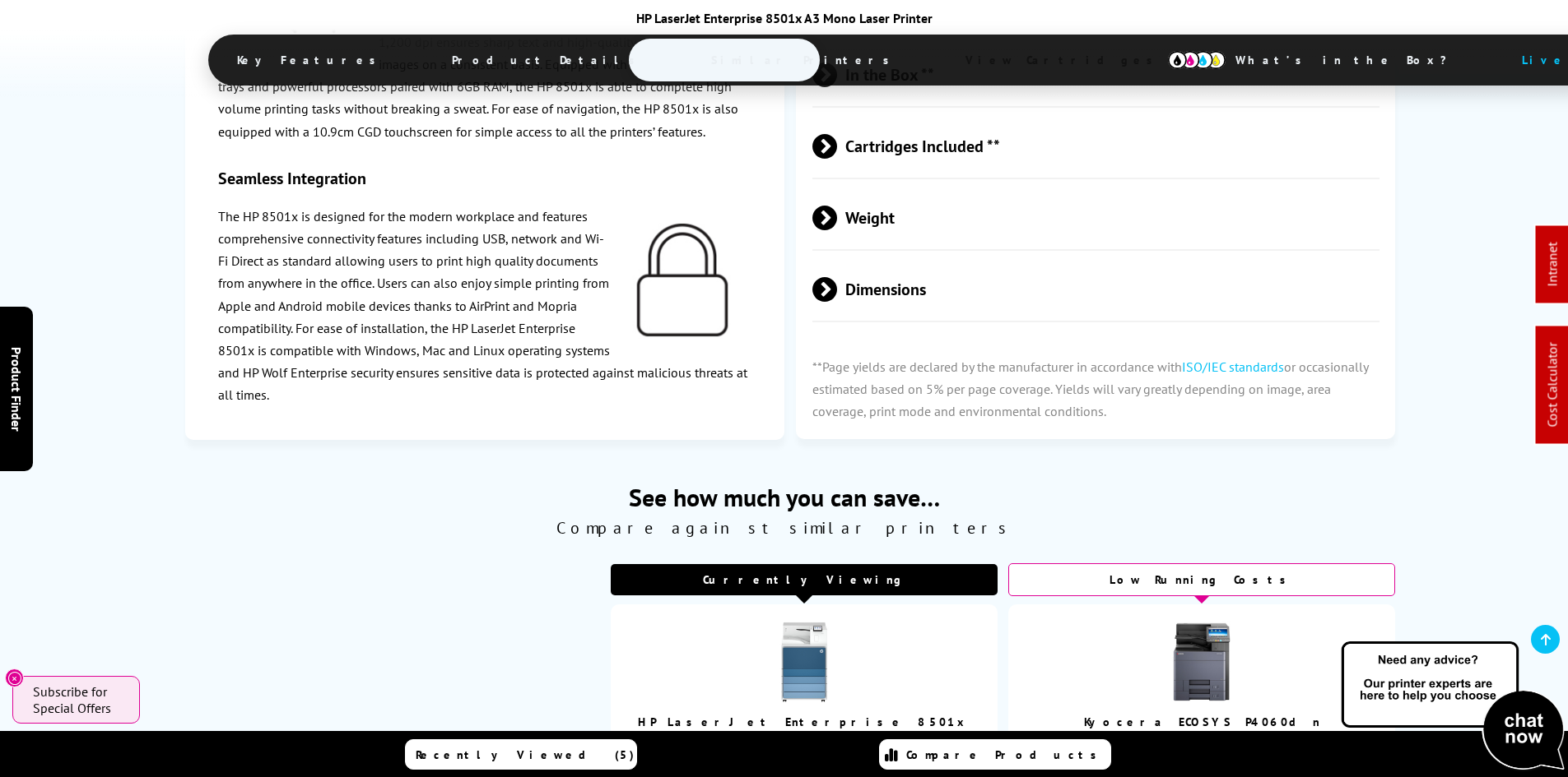
scroll to position [539, 0]
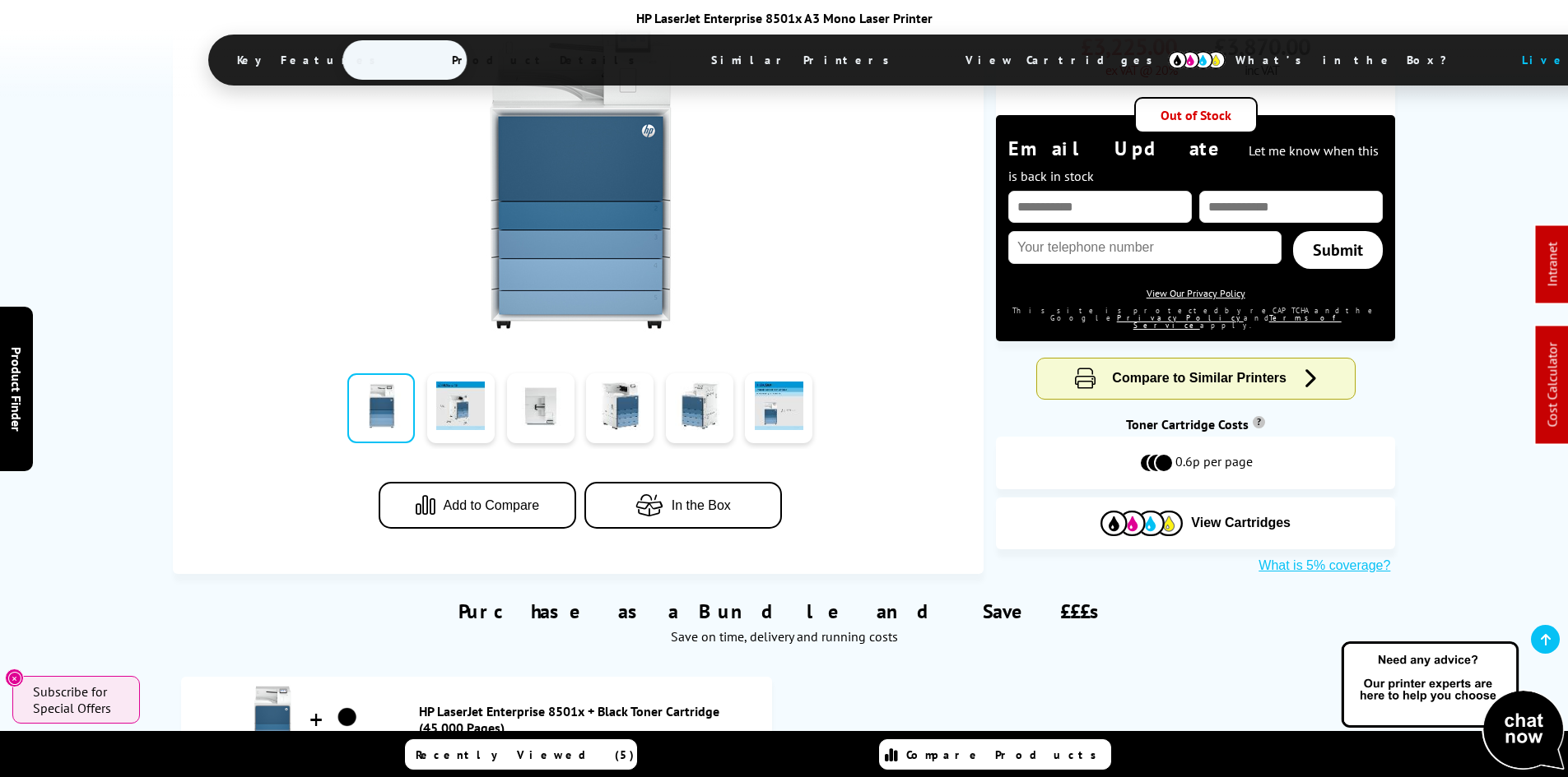
drag, startPoint x: 121, startPoint y: 442, endPoint x: 92, endPoint y: 147, distance: 296.4
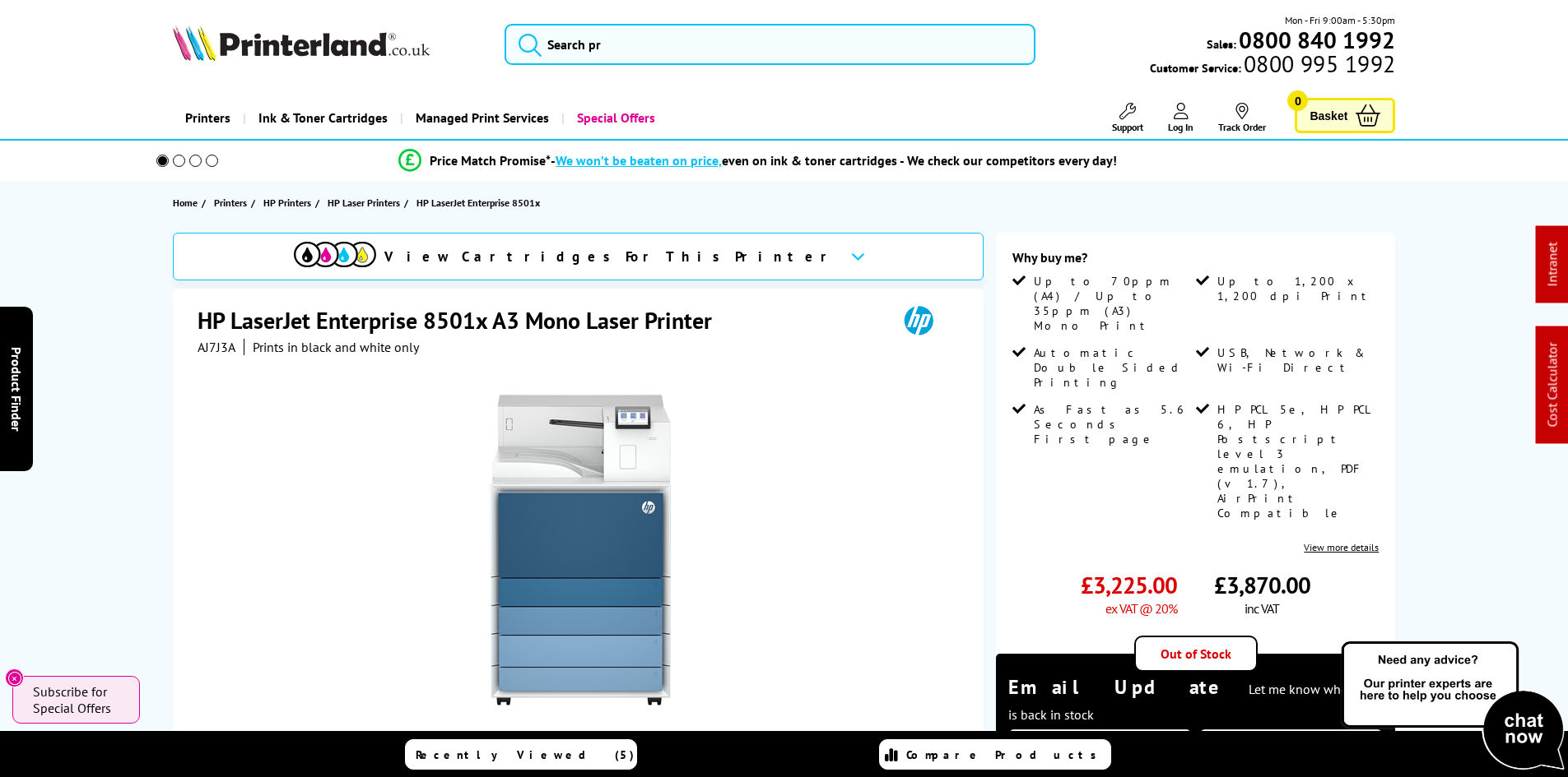
click at [209, 349] on span "AJ7J3A" at bounding box center [216, 346] width 38 height 17
copy span "AJ7J3A"
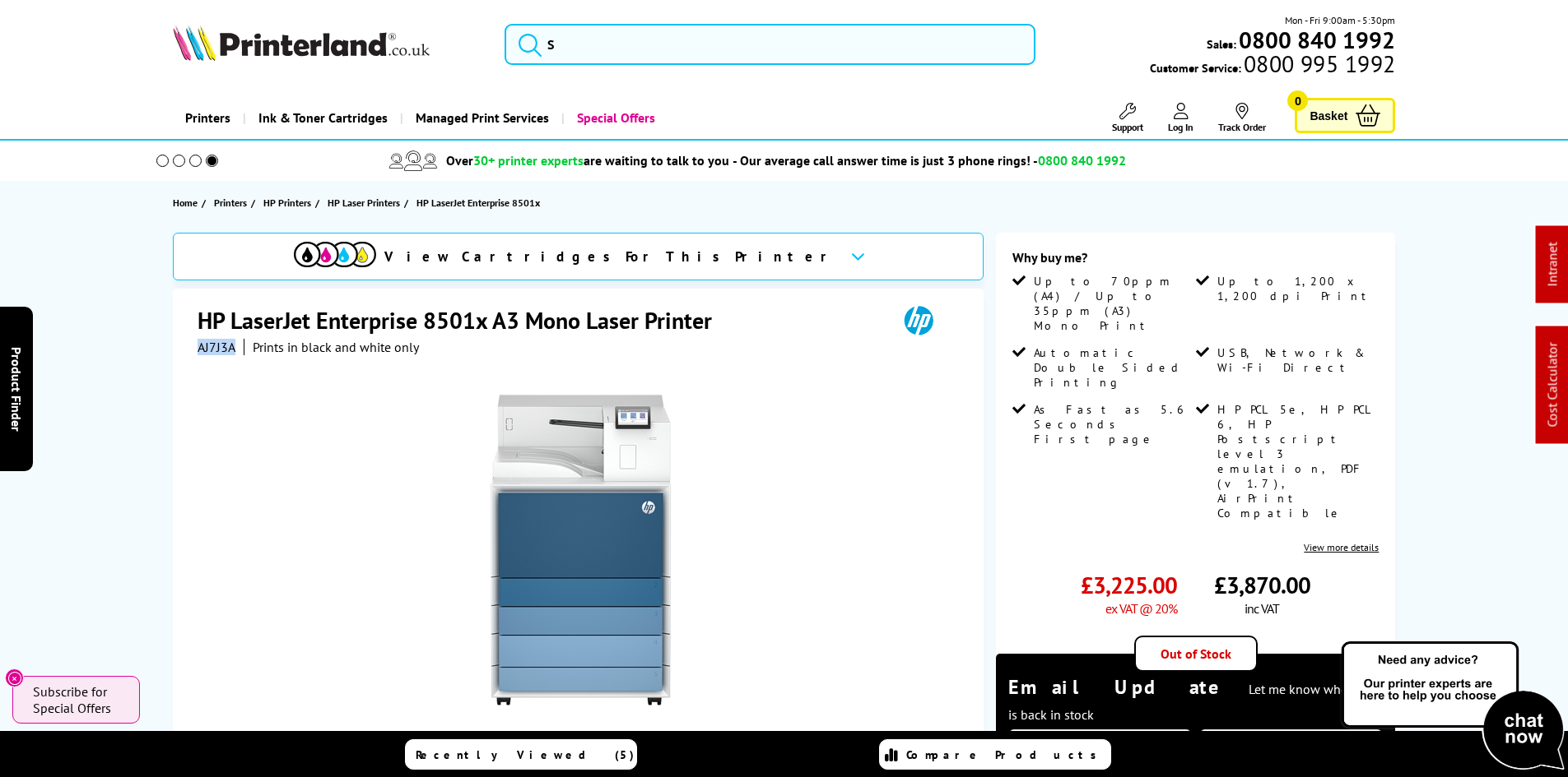
drag, startPoint x: 87, startPoint y: 378, endPoint x: 98, endPoint y: 375, distance: 11.4
click at [130, 343] on div "View Cartridges For This Printer HP LaserJet Enterprise 8501x A3 Mono Laser Pri…" at bounding box center [784, 673] width 1316 height 881
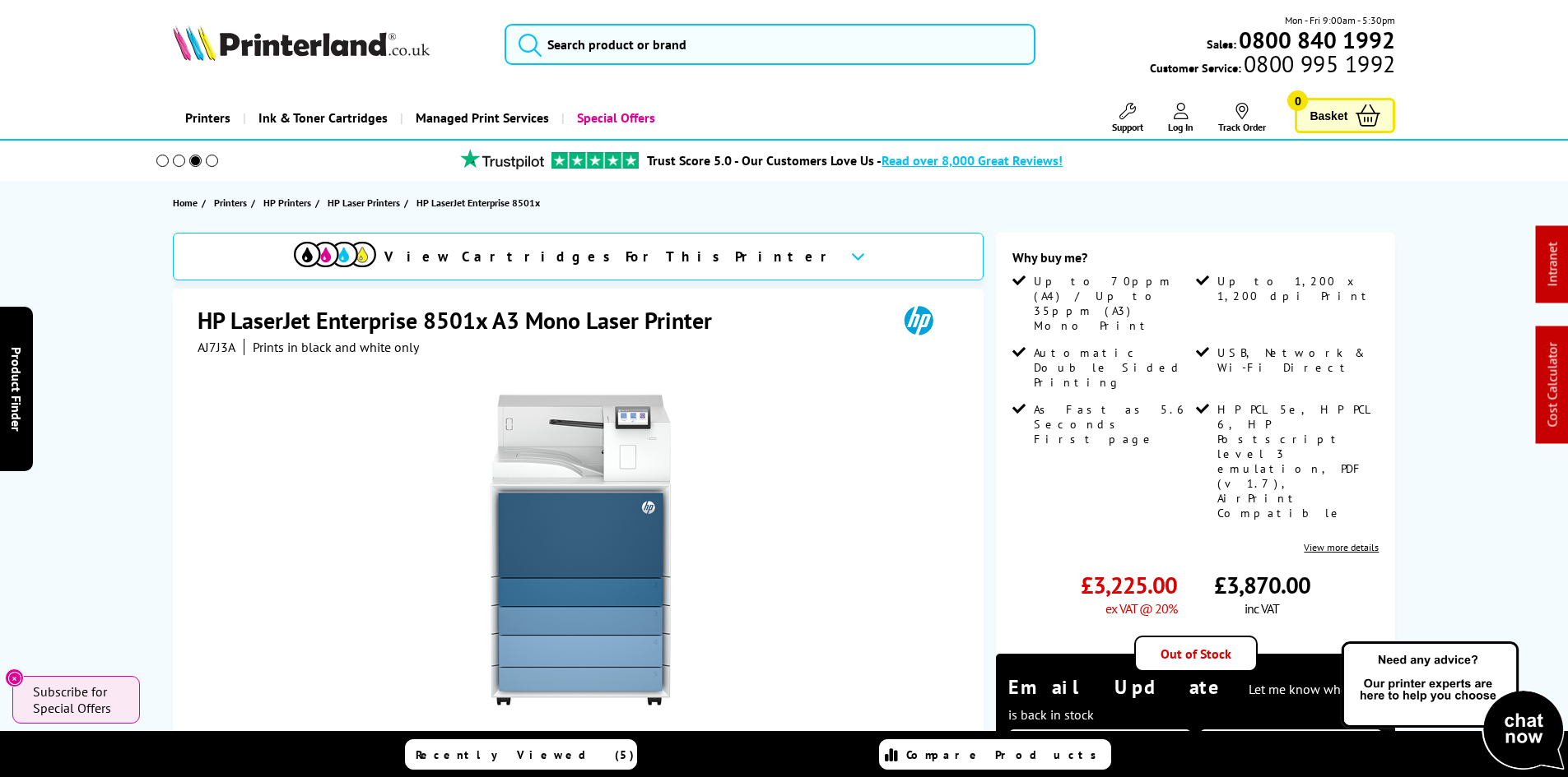
click at [299, 41] on img at bounding box center [301, 42] width 256 height 36
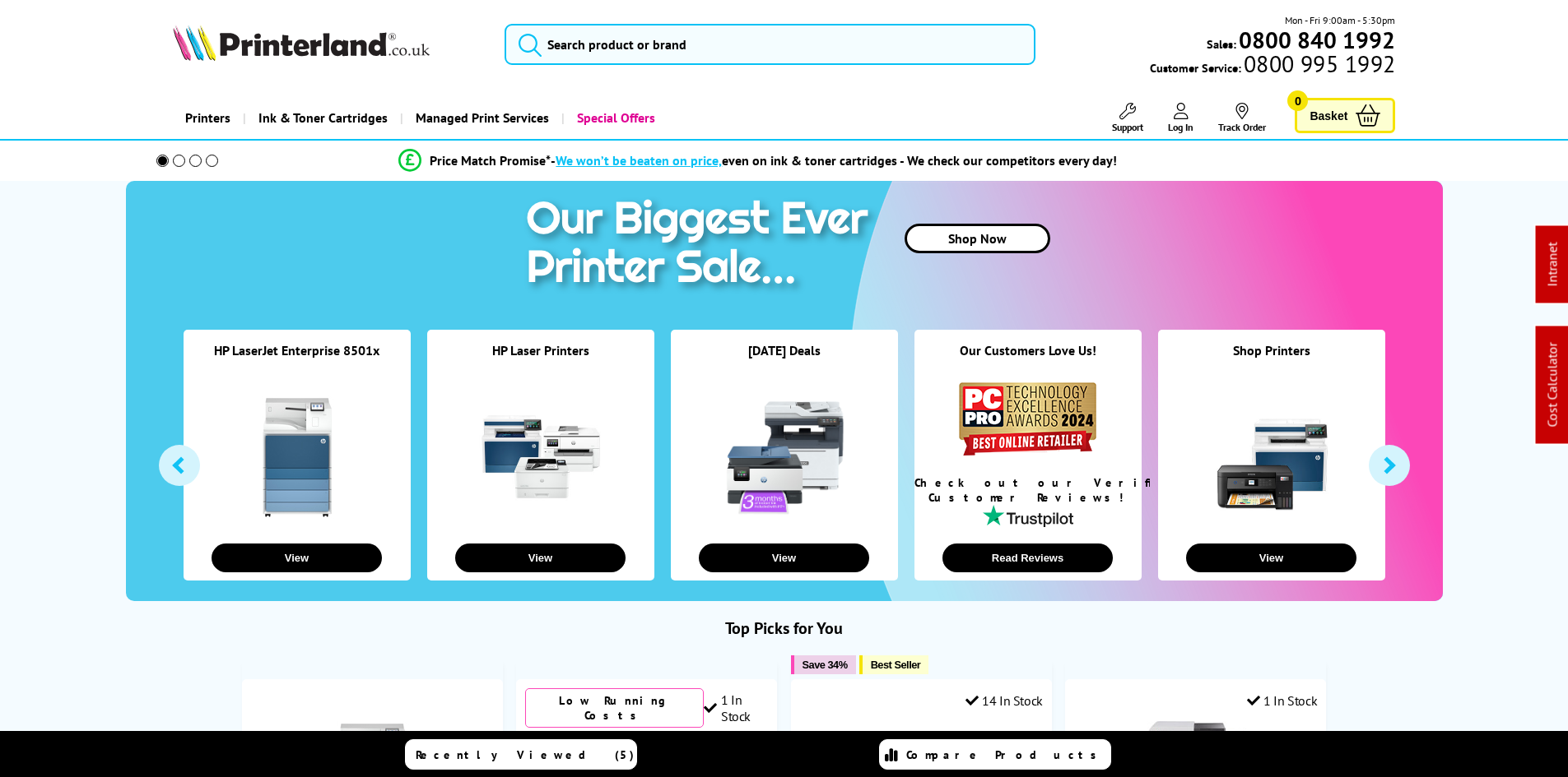
drag, startPoint x: 61, startPoint y: 337, endPoint x: 68, endPoint y: 326, distance: 13.0
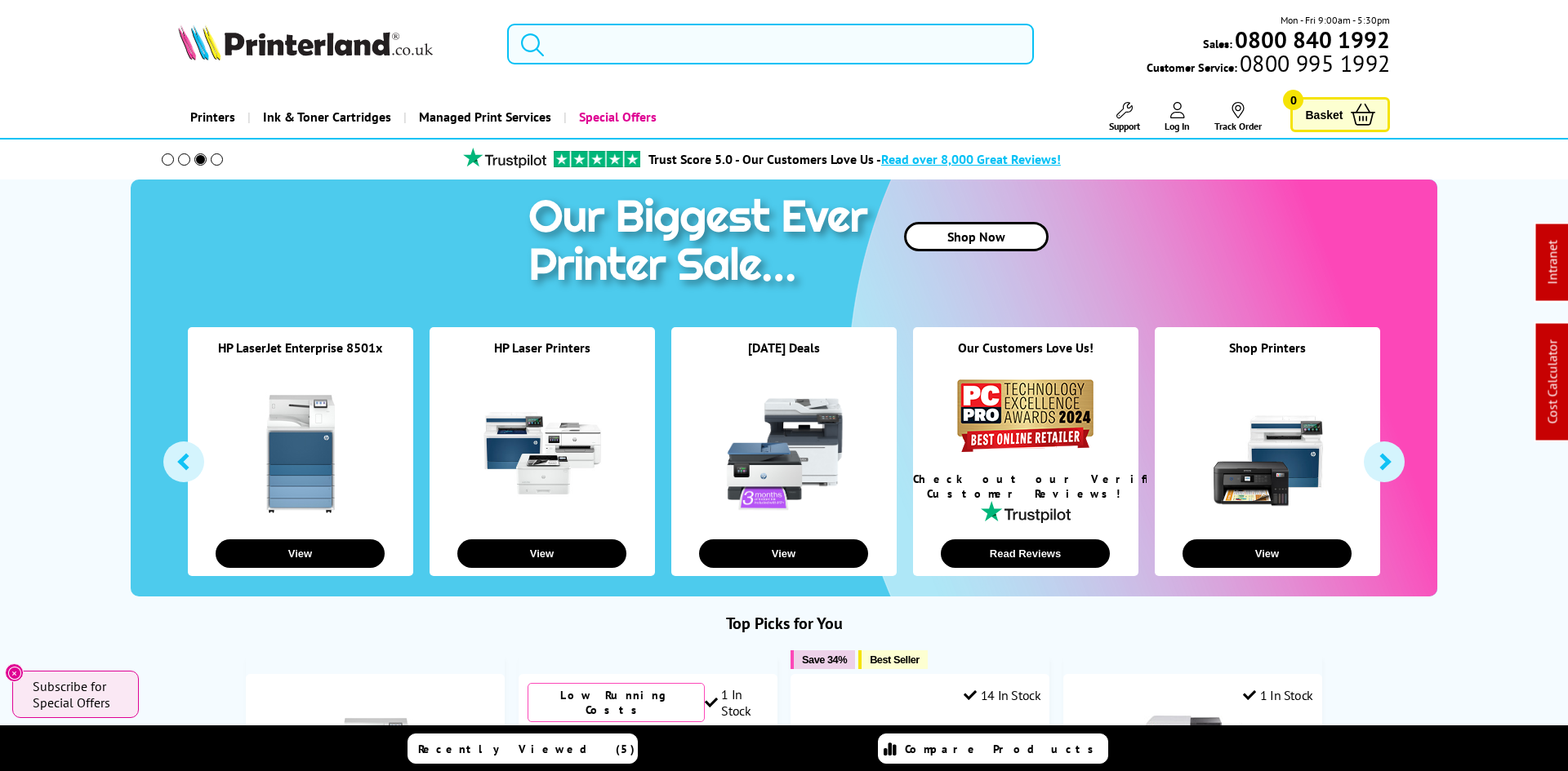
click at [571, 50] on input "search" at bounding box center [770, 44] width 527 height 41
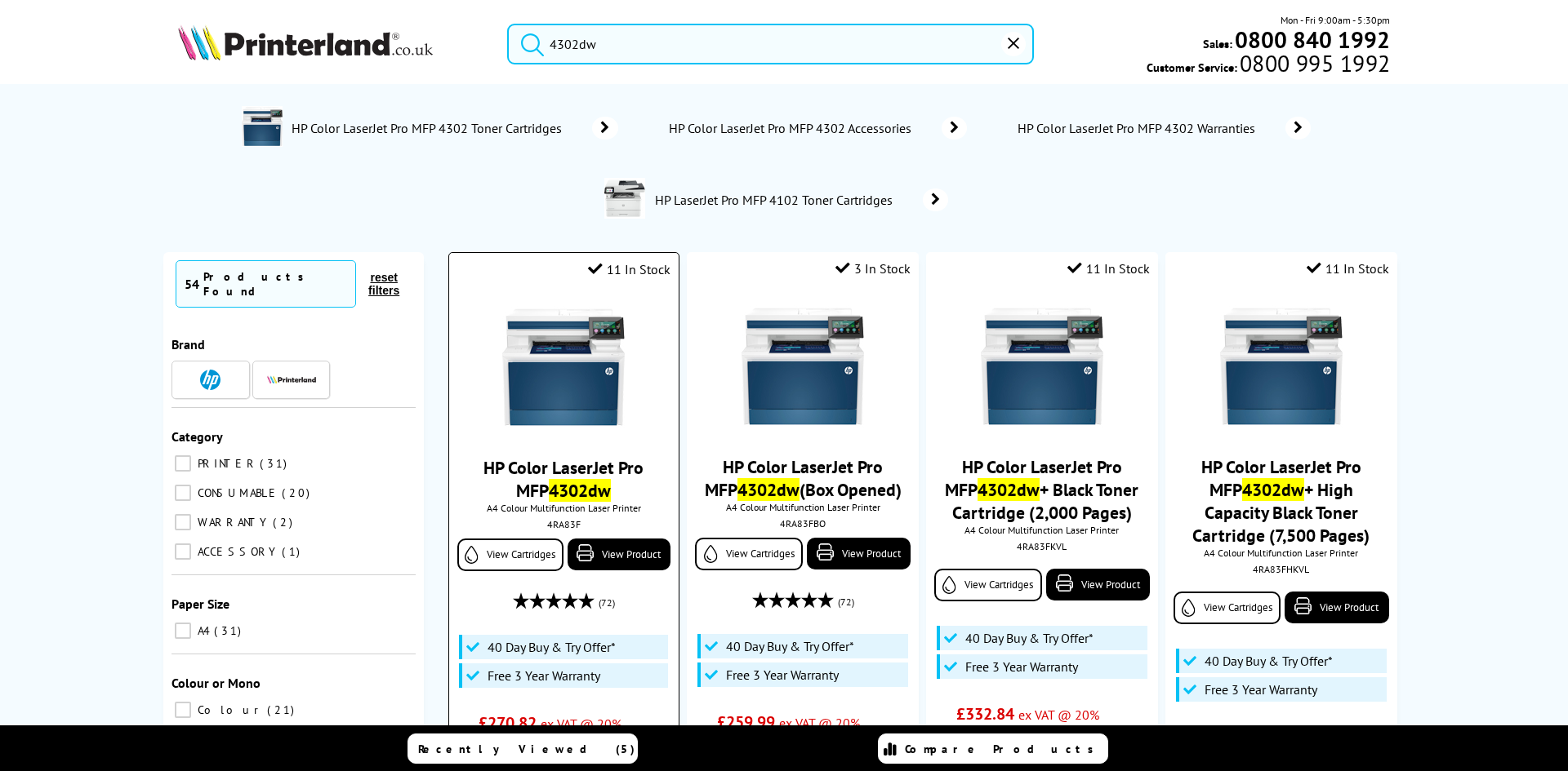
type input "4302dw"
click at [568, 365] on img at bounding box center [563, 367] width 122 height 122
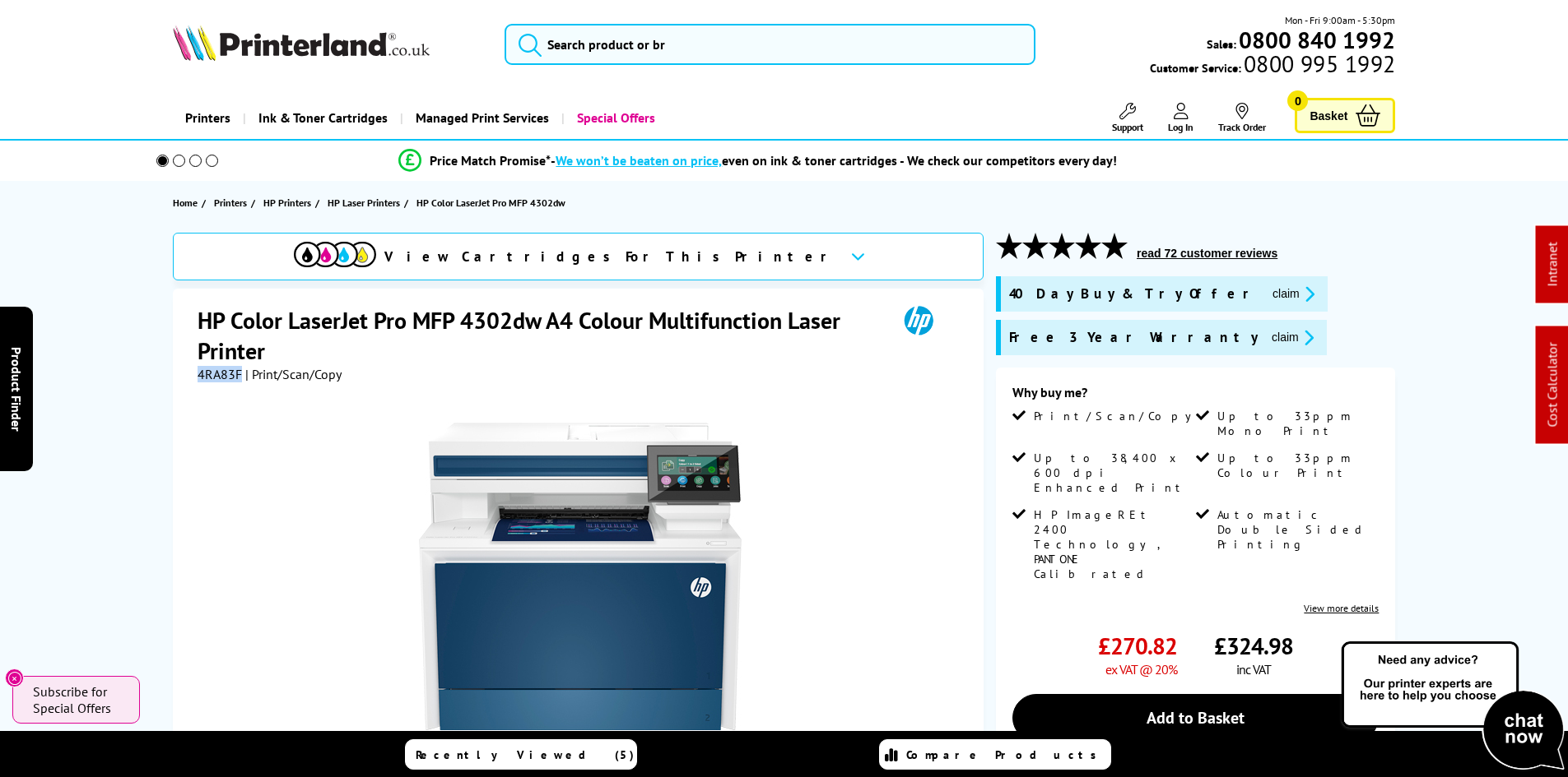
drag, startPoint x: 1165, startPoint y: 293, endPoint x: 1177, endPoint y: 359, distance: 67.1
click at [1268, 293] on button "claim" at bounding box center [1293, 294] width 52 height 19
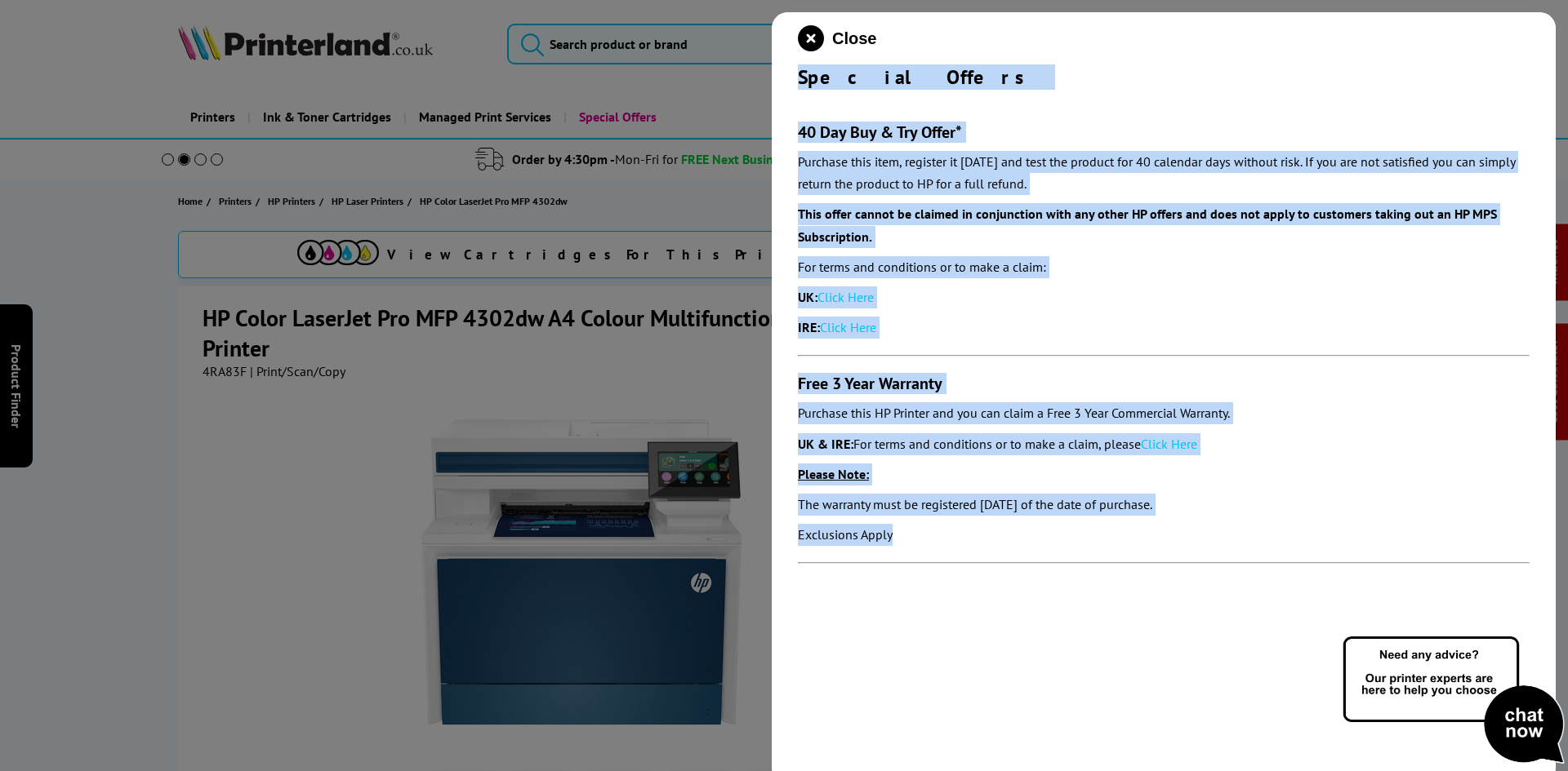
drag, startPoint x: 782, startPoint y: 73, endPoint x: 986, endPoint y: 534, distance: 504.1
click at [986, 534] on div "Close Special Offers 40 Day Buy & Try Offer* Purchase this item, register it wi…" at bounding box center [1163, 398] width 784 height 771
copy div "Special Offers 40 Day Buy & Try Offer* Purchase this item, register it within 3…"
drag, startPoint x: 821, startPoint y: 33, endPoint x: 786, endPoint y: 63, distance: 46.1
click at [821, 33] on icon "close modal" at bounding box center [810, 38] width 26 height 26
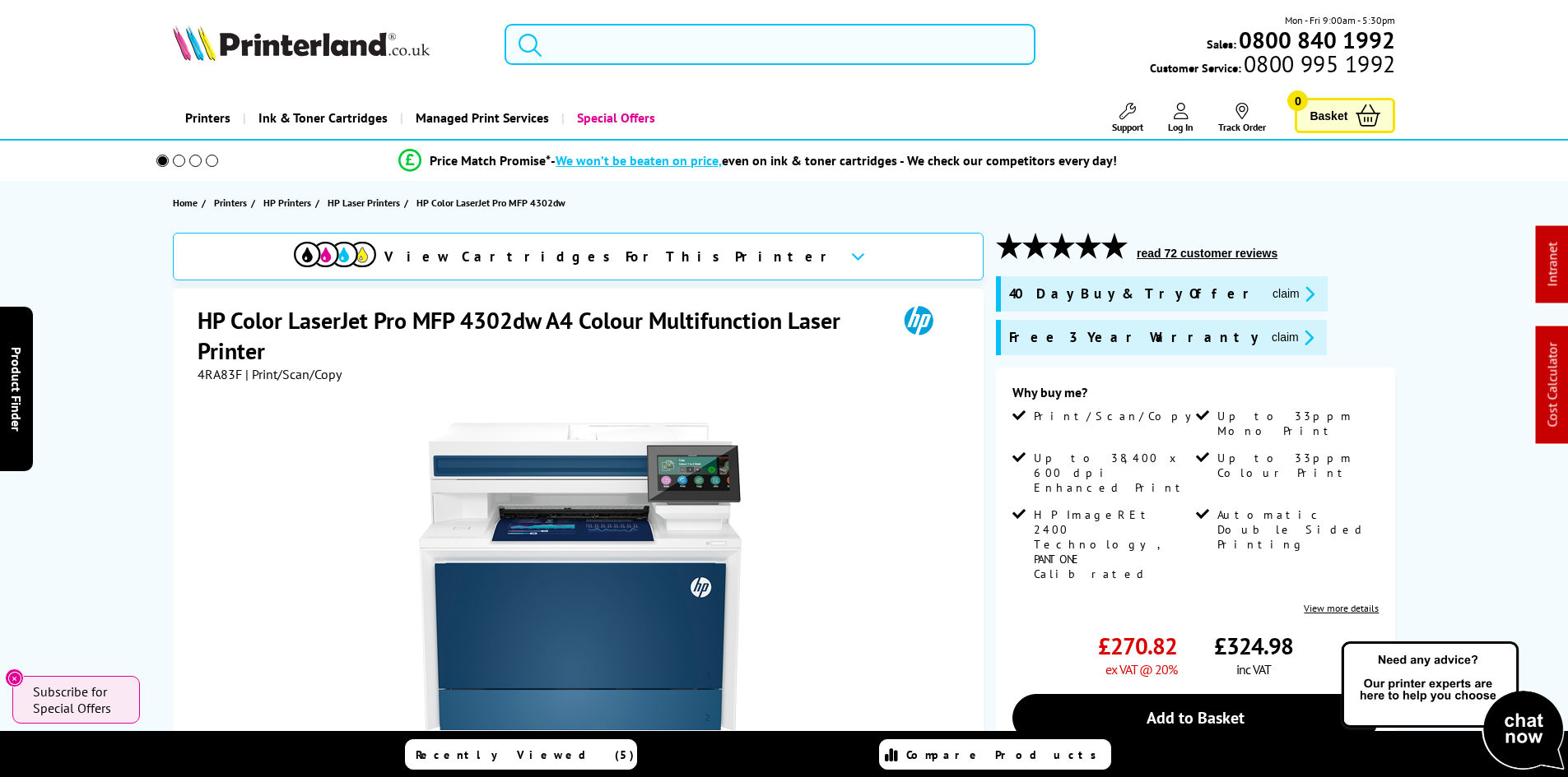
click at [602, 49] on input "search" at bounding box center [769, 44] width 530 height 41
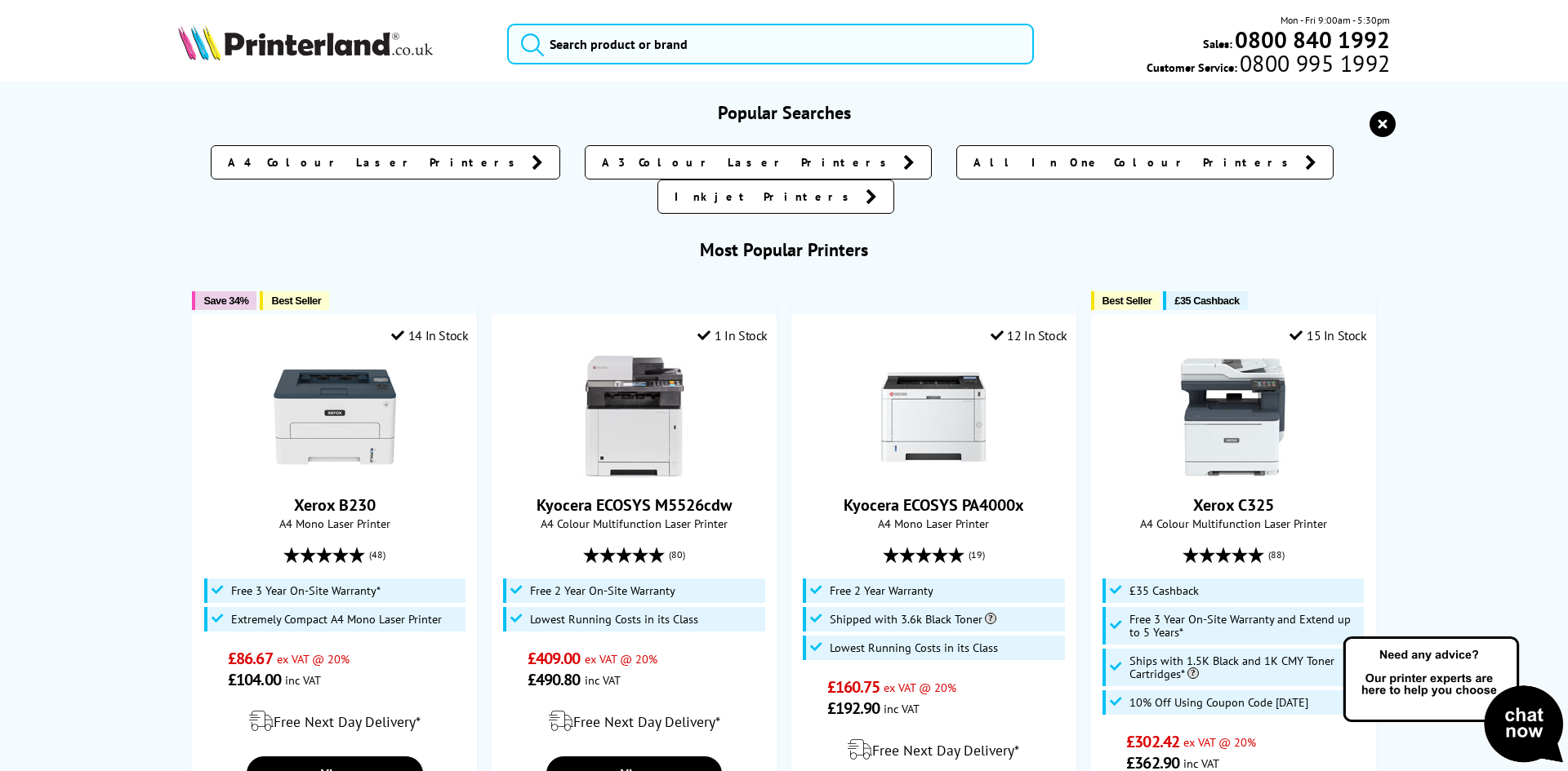
click at [131, 422] on div "Popular Searches A4 Colour Laser Printers A3 Colour Laser Printers All In One C…" at bounding box center [784, 785] width 1307 height 1368
click at [575, 50] on input "search" at bounding box center [770, 44] width 527 height 41
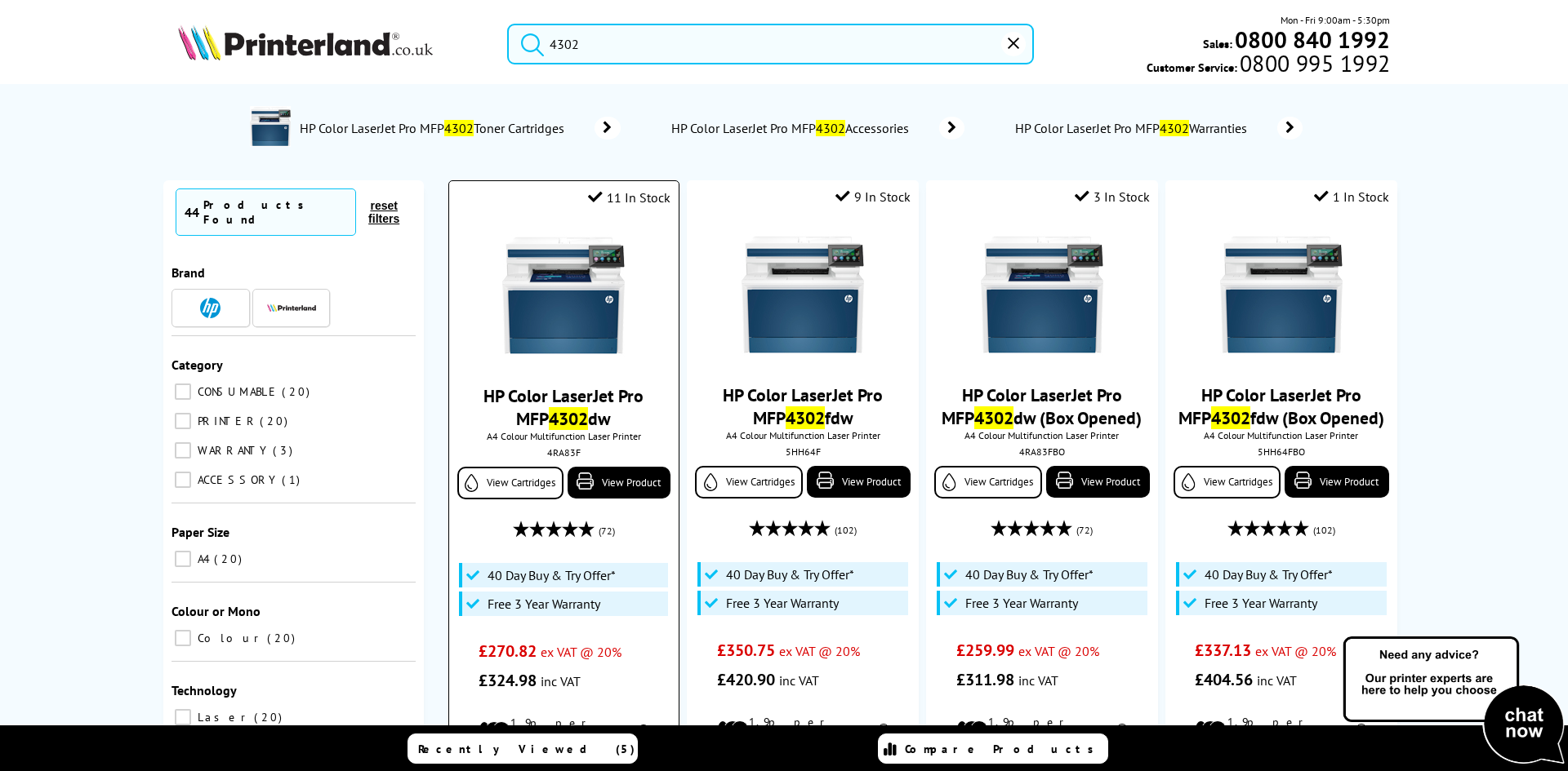
type input "4302"
click at [596, 283] on img at bounding box center [563, 295] width 122 height 122
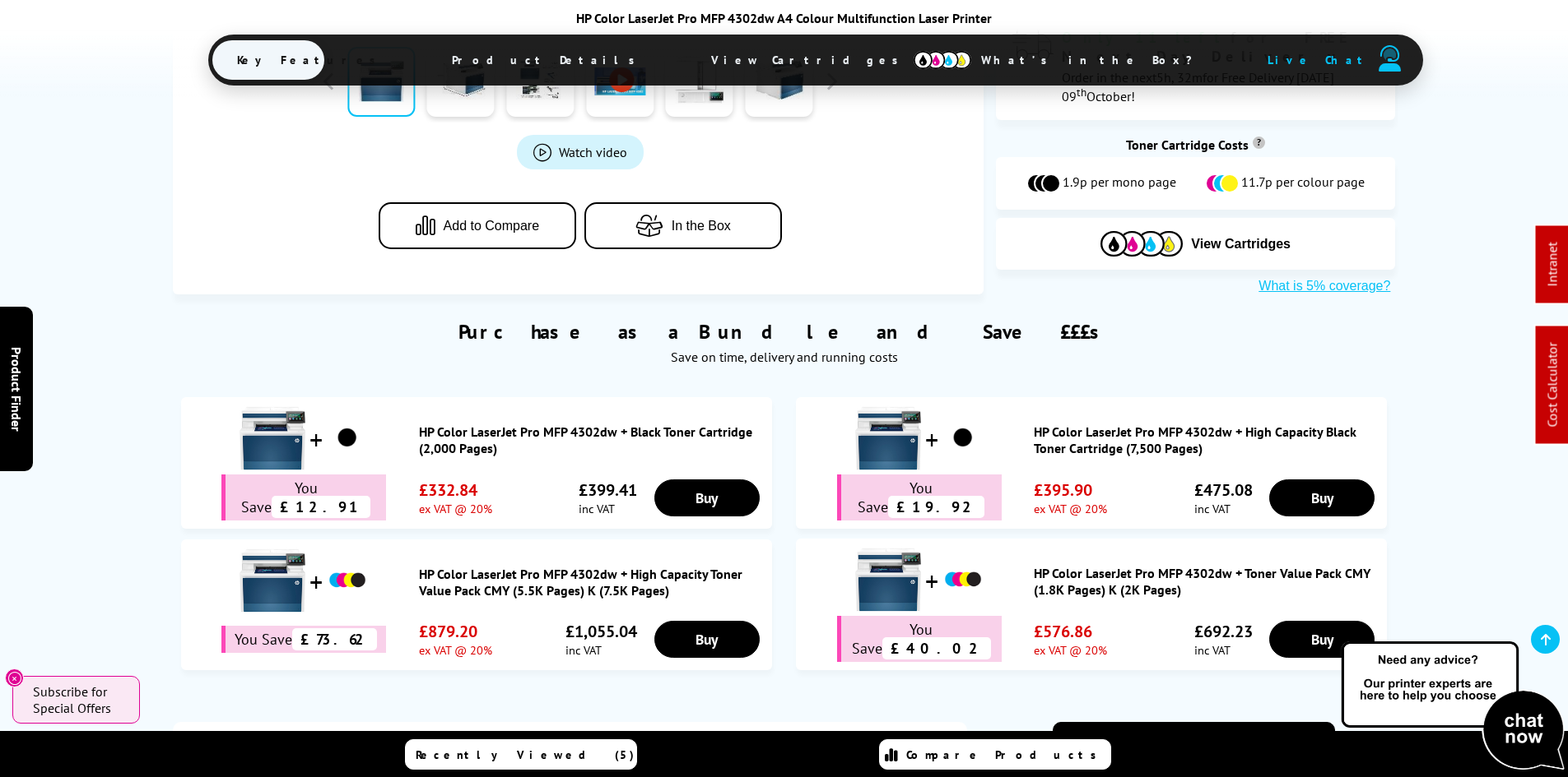
scroll to position [823, 0]
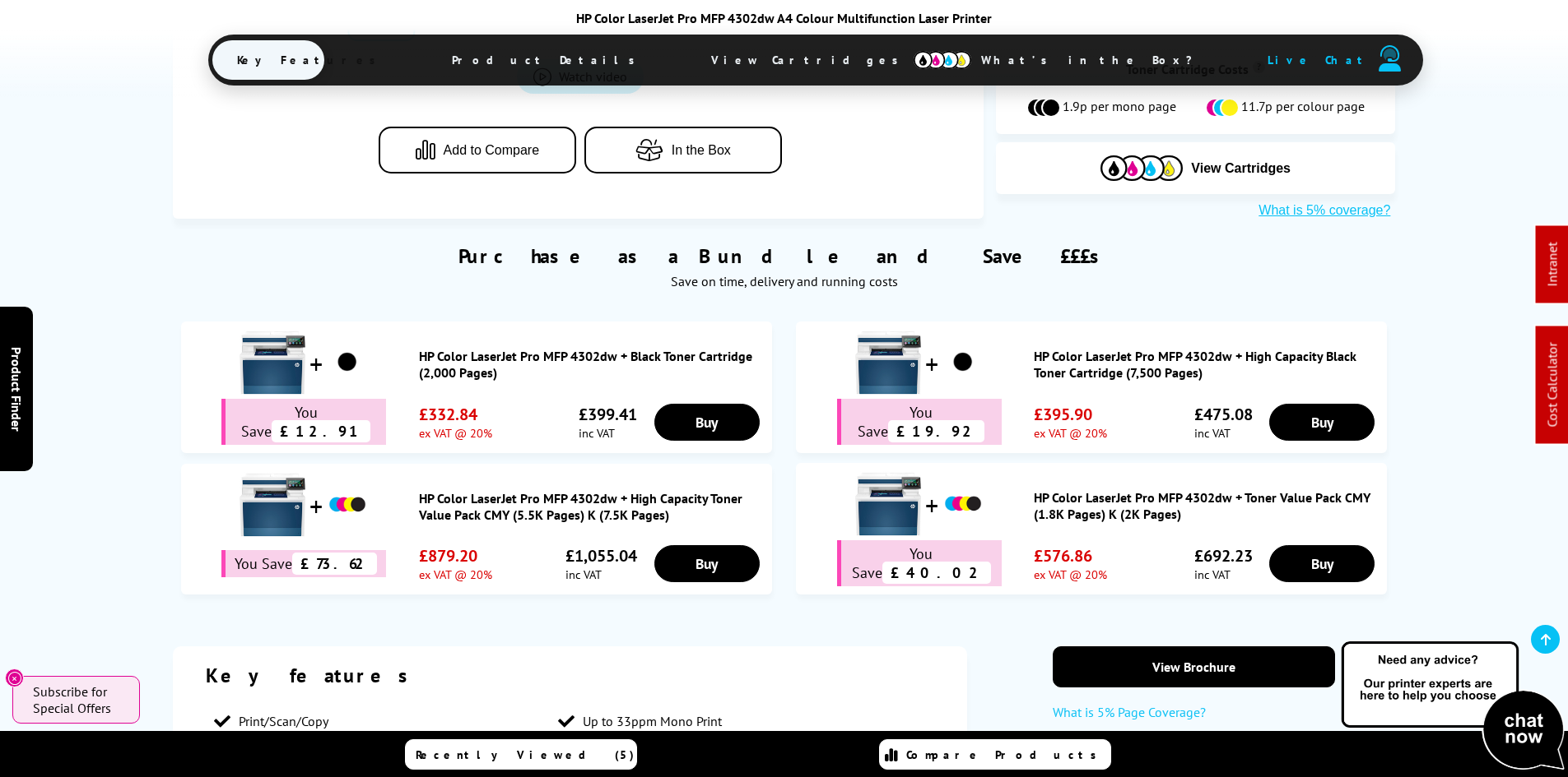
click at [1157, 495] on link "HP Color LaserJet Pro MFP 4302dw + Toner Value Pack CMY (1.8K Pages) K (2K Page…" at bounding box center [1206, 506] width 345 height 33
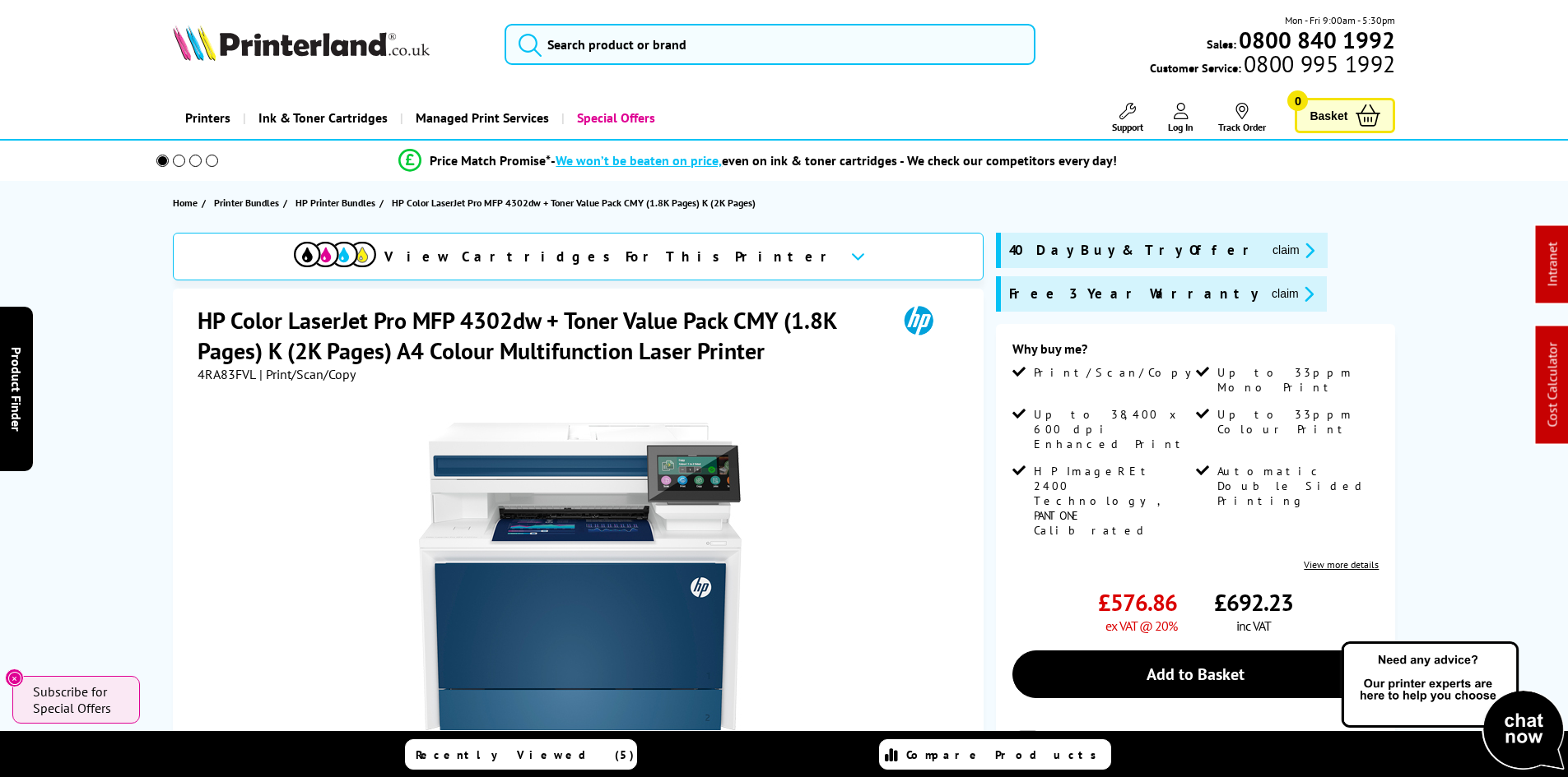
click at [220, 373] on span "4RA83FVL" at bounding box center [227, 374] width 59 height 17
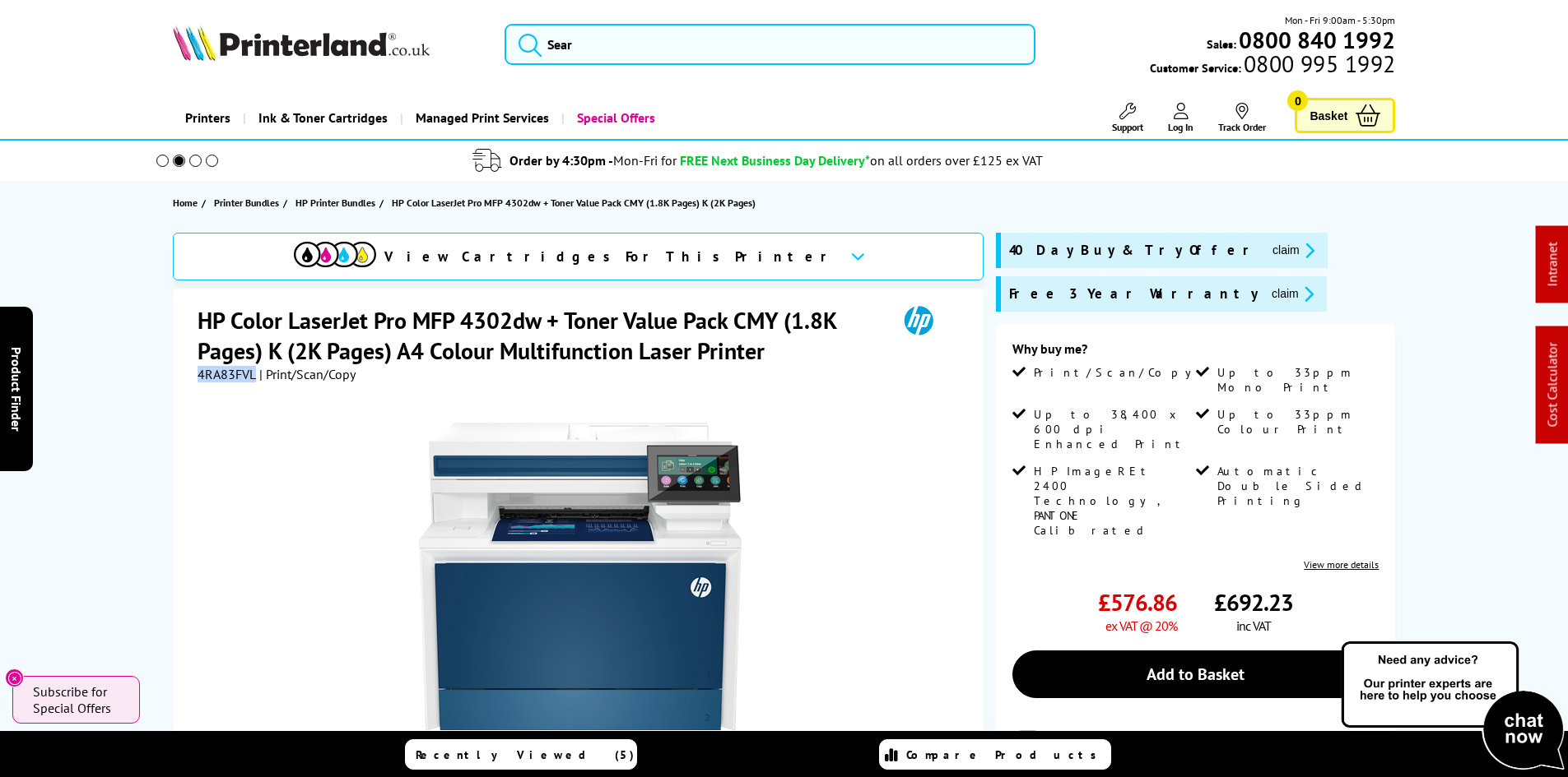
copy span "4RA83FVL"
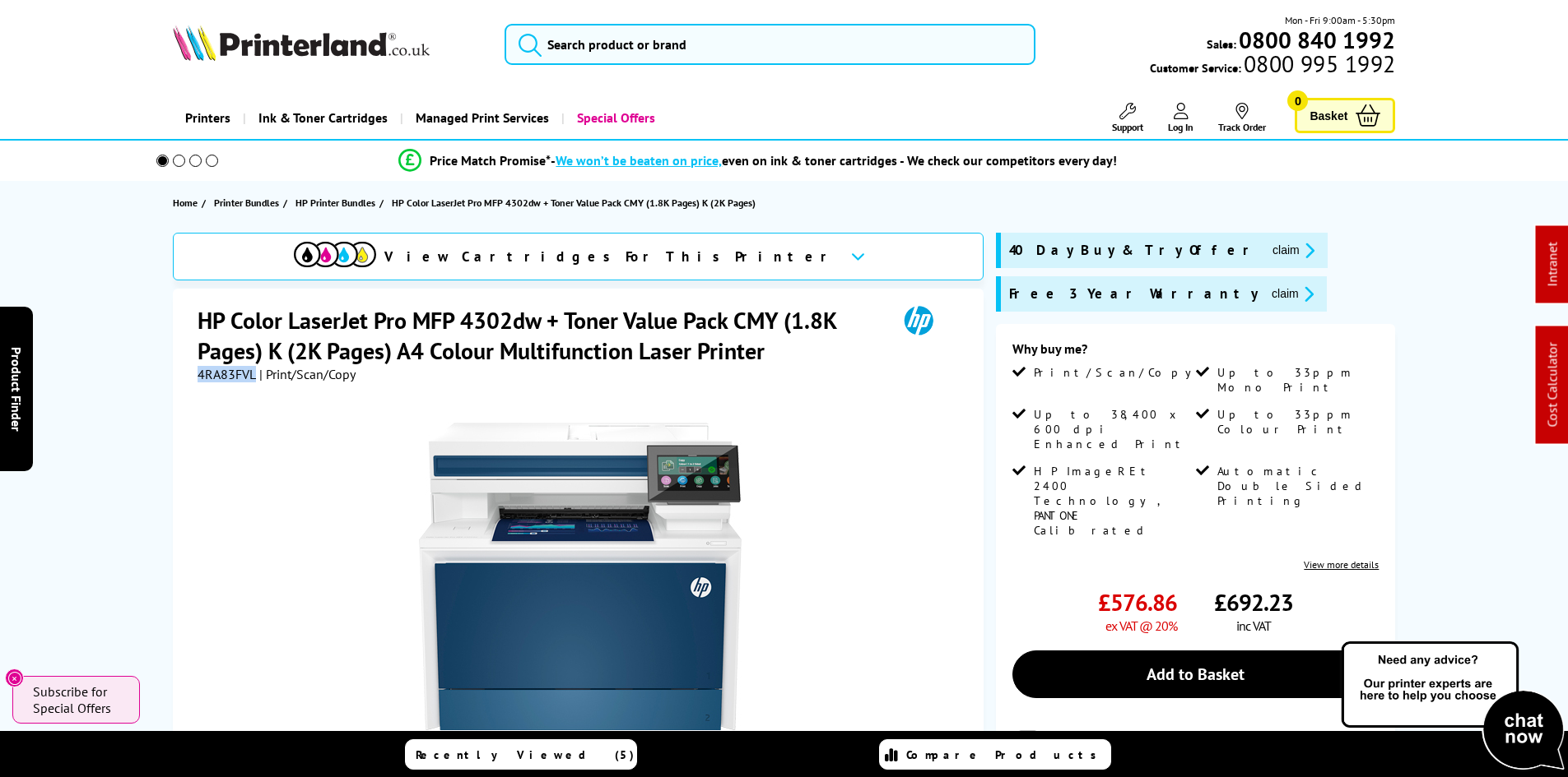
drag, startPoint x: 1182, startPoint y: 251, endPoint x: 1153, endPoint y: 298, distance: 55.2
click at [1268, 251] on button "claim" at bounding box center [1293, 250] width 52 height 19
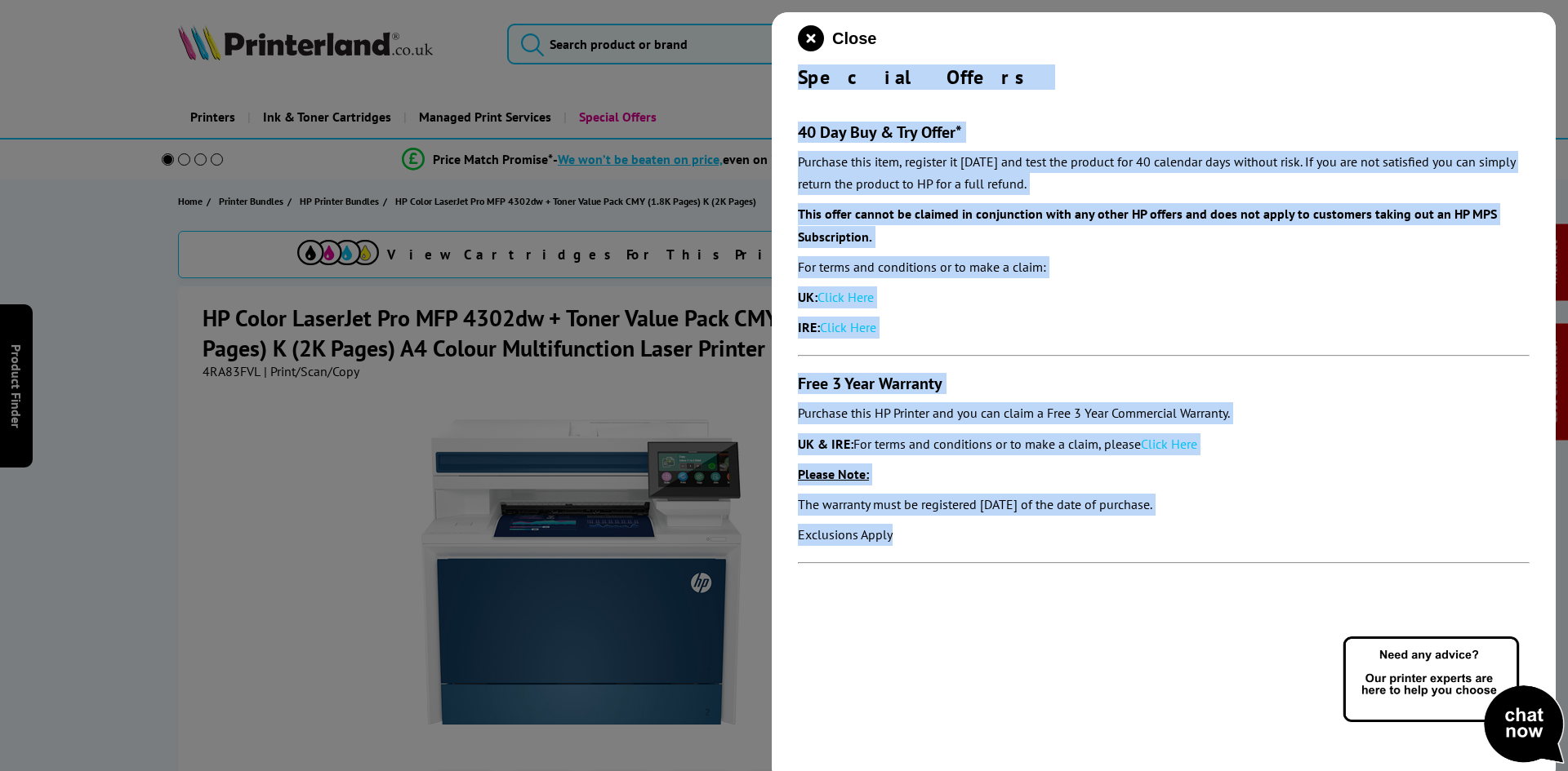
drag, startPoint x: 794, startPoint y: 78, endPoint x: 1048, endPoint y: 555, distance: 540.4
click at [1048, 555] on div "Close Special Offers 40 Day Buy & Try Offer* Purchase this item, register it [D…" at bounding box center [1163, 398] width 784 height 771
copy div "Special Offers 40 Day Buy & Try Offer* Purchase this item, register it [DATE] a…"
